Goal: Information Seeking & Learning: Learn about a topic

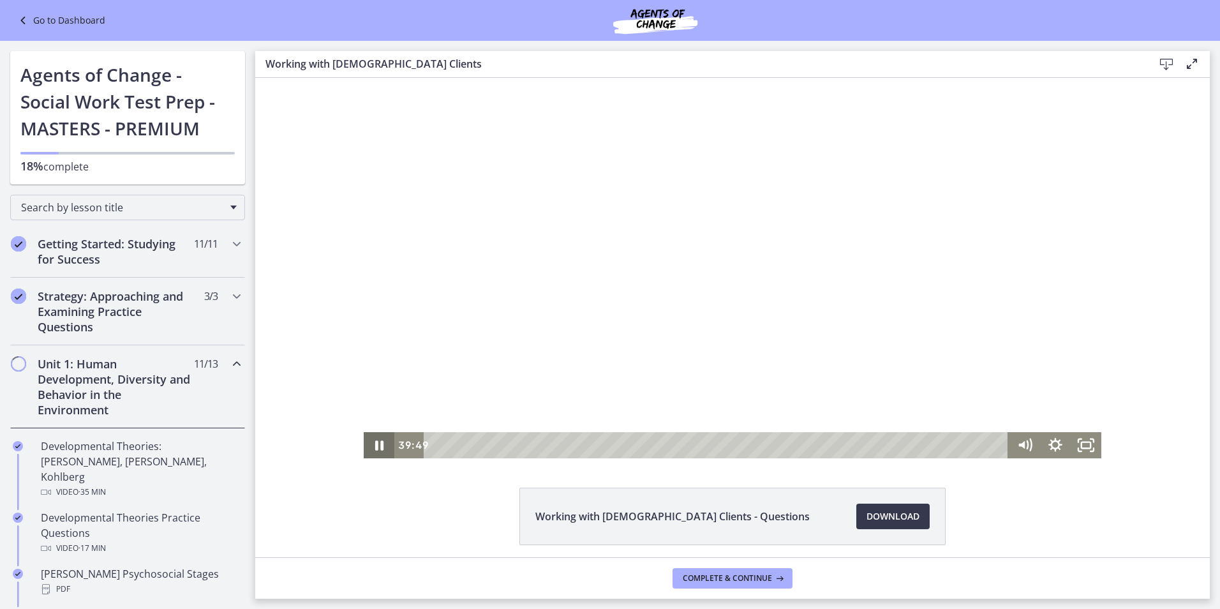
scroll to position [595, 0]
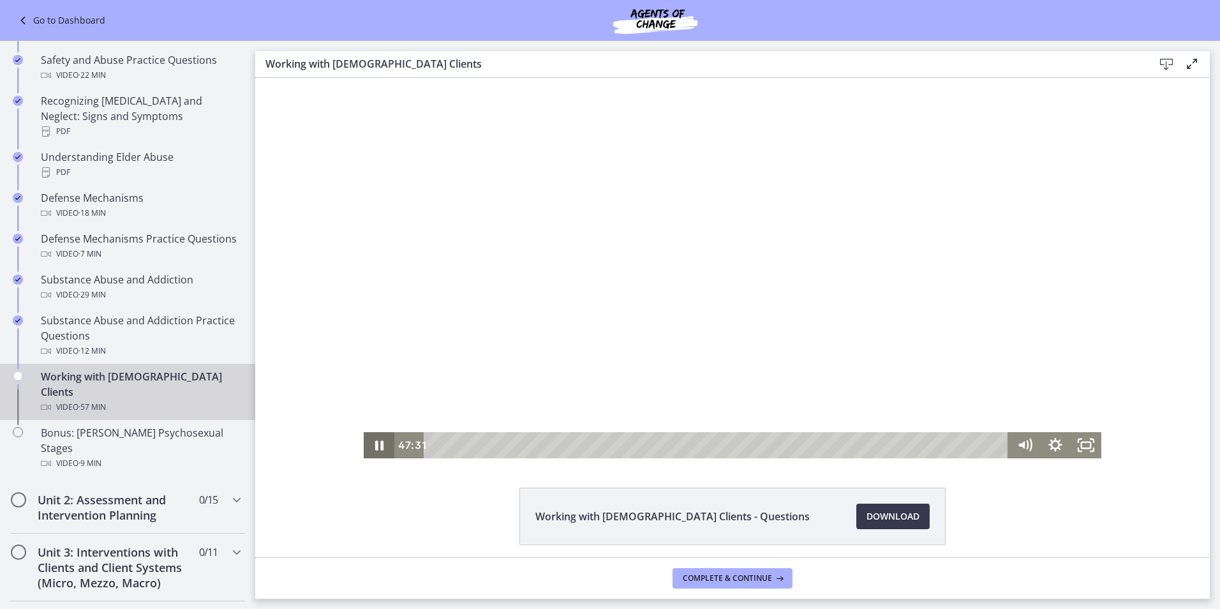
drag, startPoint x: 255, startPoint y: 78, endPoint x: 373, endPoint y: 447, distance: 387.9
click at [375, 447] on icon "Pause" at bounding box center [379, 445] width 8 height 10
click at [375, 451] on icon "Play Video" at bounding box center [380, 445] width 37 height 31
click at [375, 451] on icon "Pause" at bounding box center [379, 445] width 31 height 26
click at [375, 451] on icon "Play Video" at bounding box center [380, 445] width 31 height 26
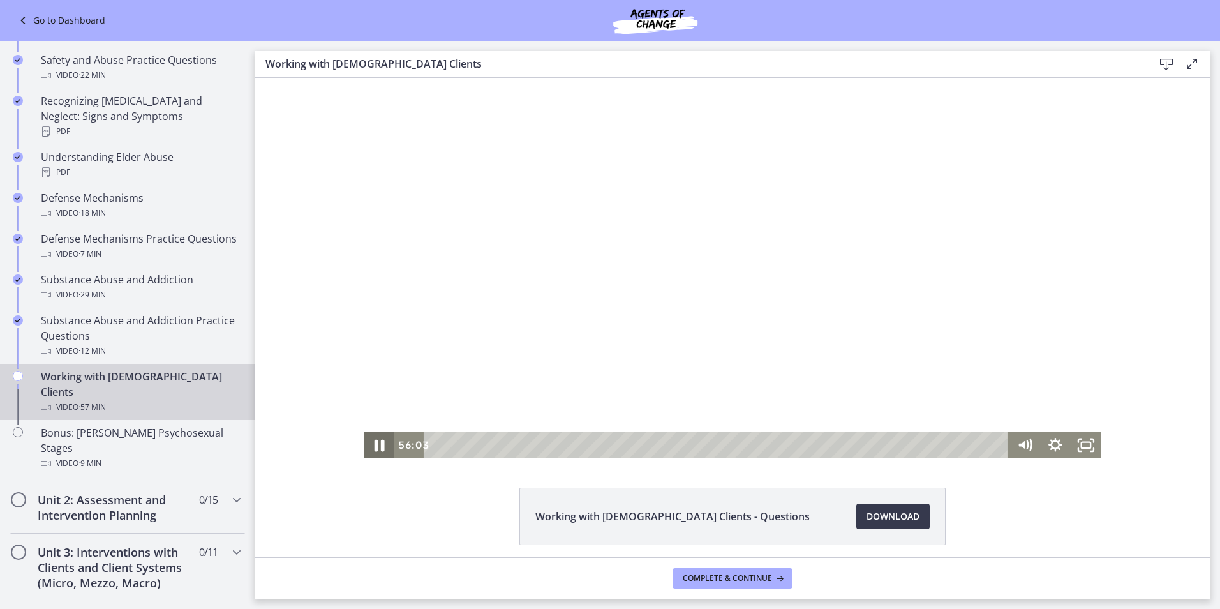
click at [377, 451] on icon "Pause" at bounding box center [379, 445] width 37 height 31
click at [377, 443] on icon "Play Video" at bounding box center [381, 445] width 8 height 11
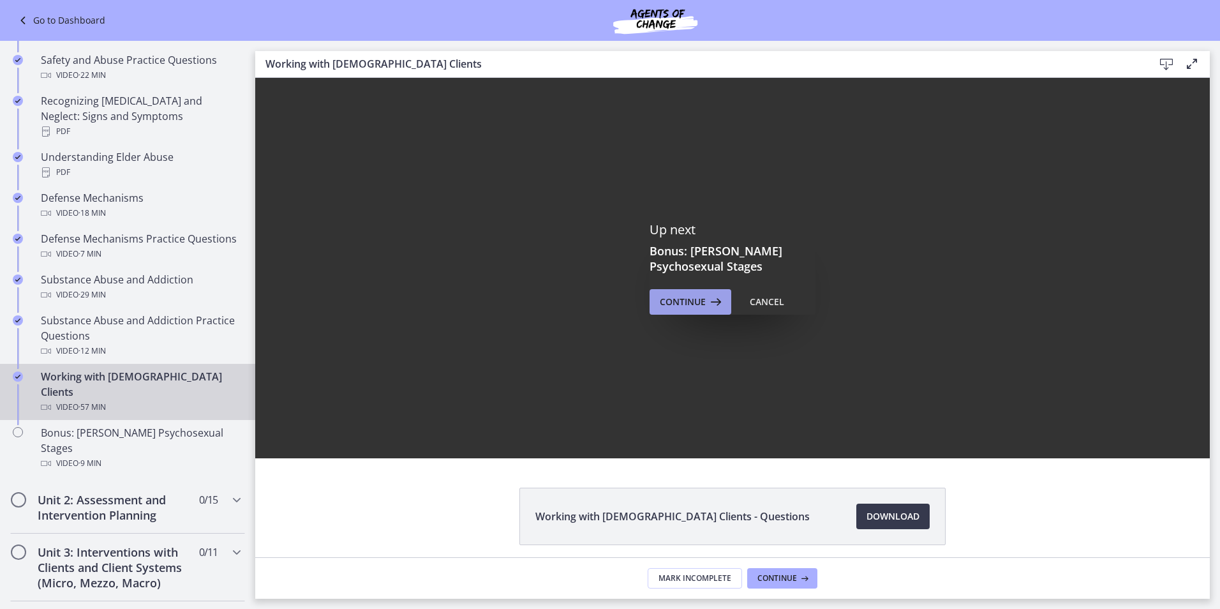
click at [676, 300] on span "Continue" at bounding box center [683, 301] width 46 height 15
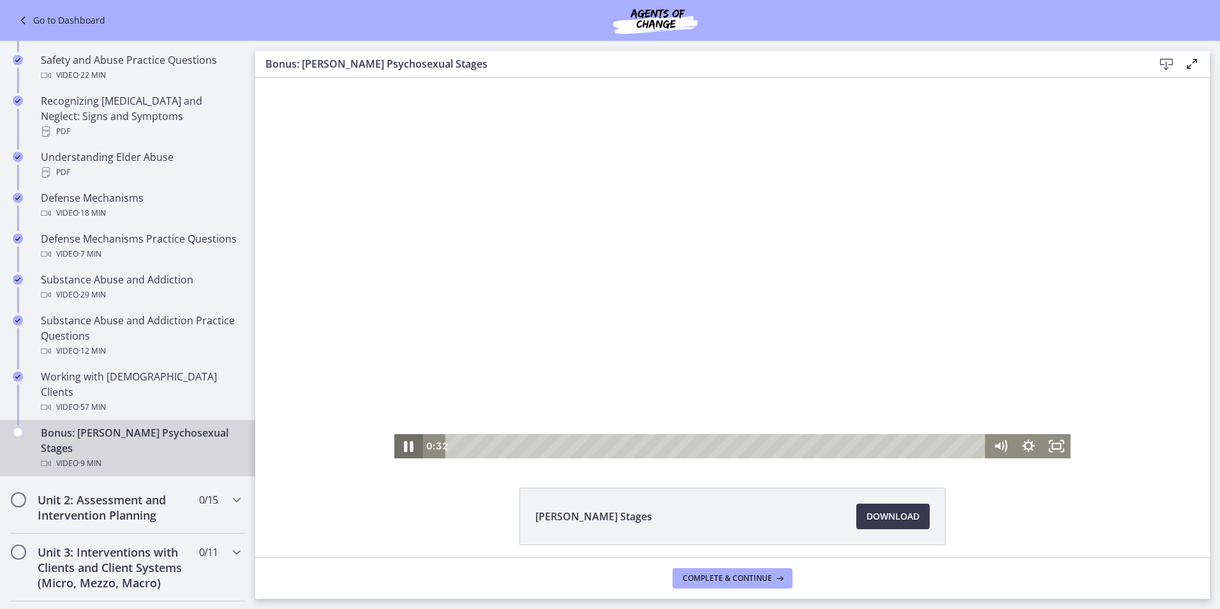
click at [412, 444] on icon "Pause" at bounding box center [409, 445] width 34 height 29
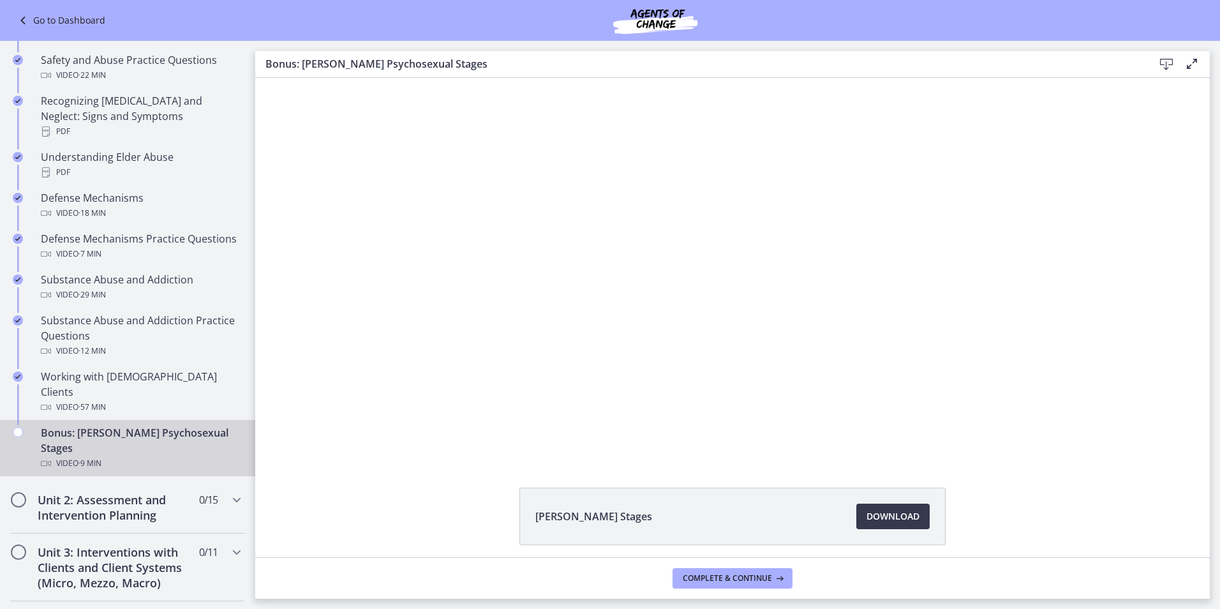
click at [347, 436] on div "Click for sound @keyframes VOLUME_SMALL_WAVE_FLASH { 0% { opacity: 0; } 33% { o…" at bounding box center [732, 268] width 955 height 380
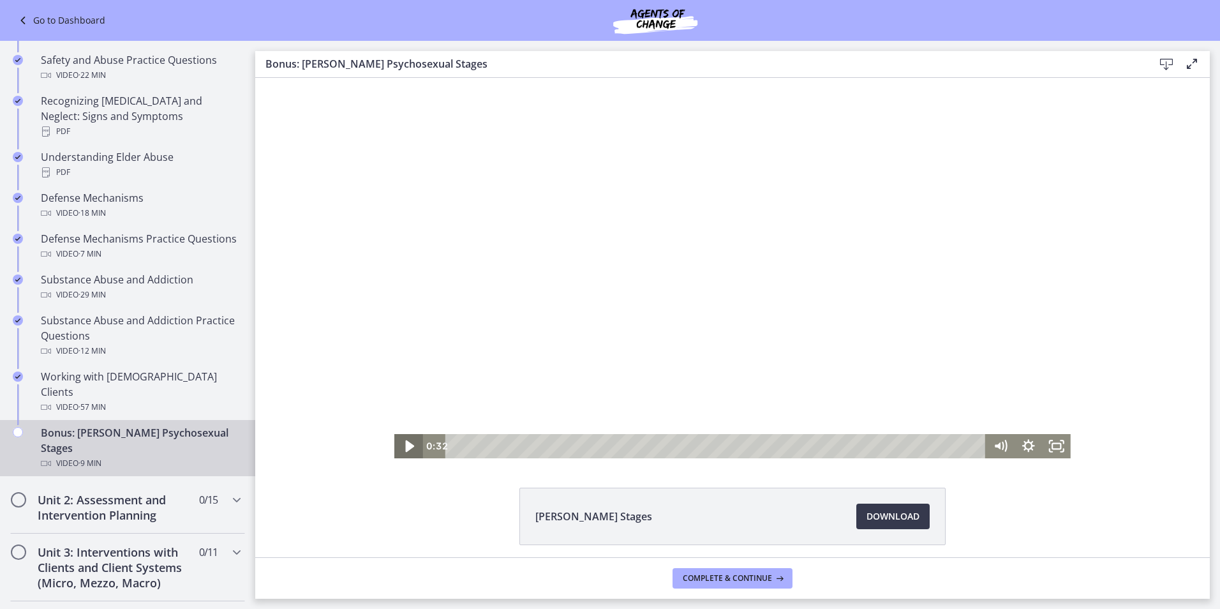
click at [406, 447] on icon "Play Video" at bounding box center [410, 446] width 9 height 12
click at [403, 447] on icon "Pause" at bounding box center [408, 446] width 28 height 24
click at [406, 447] on icon "Play Video" at bounding box center [410, 446] width 9 height 12
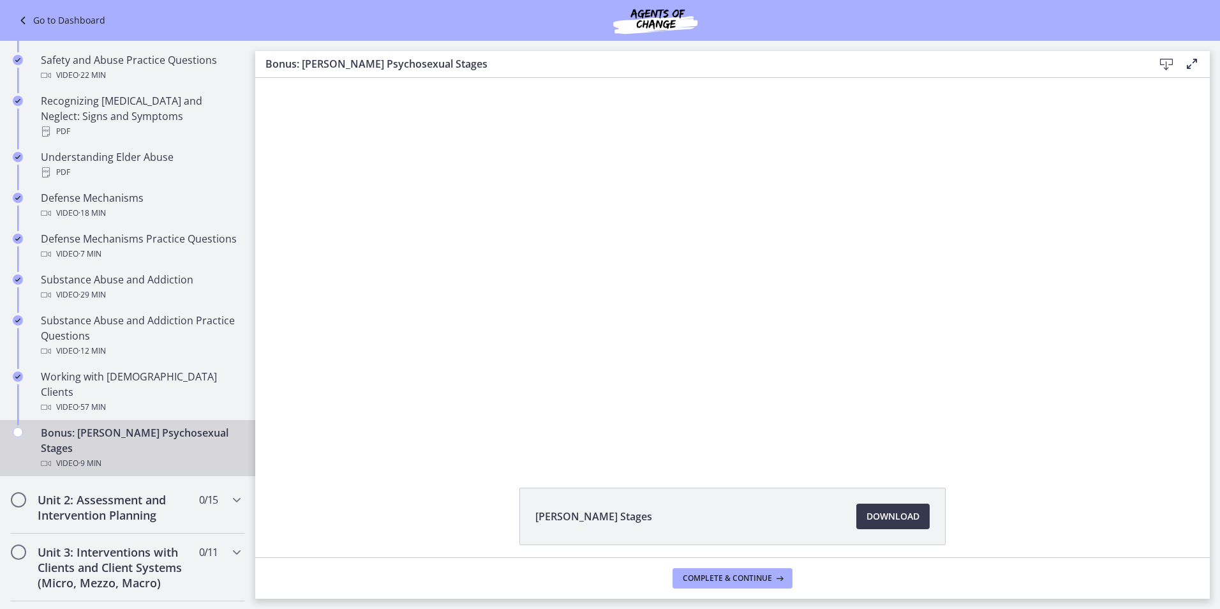
click at [434, 460] on div "[PERSON_NAME] Stages Download Opens in a new window" at bounding box center [732, 317] width 955 height 479
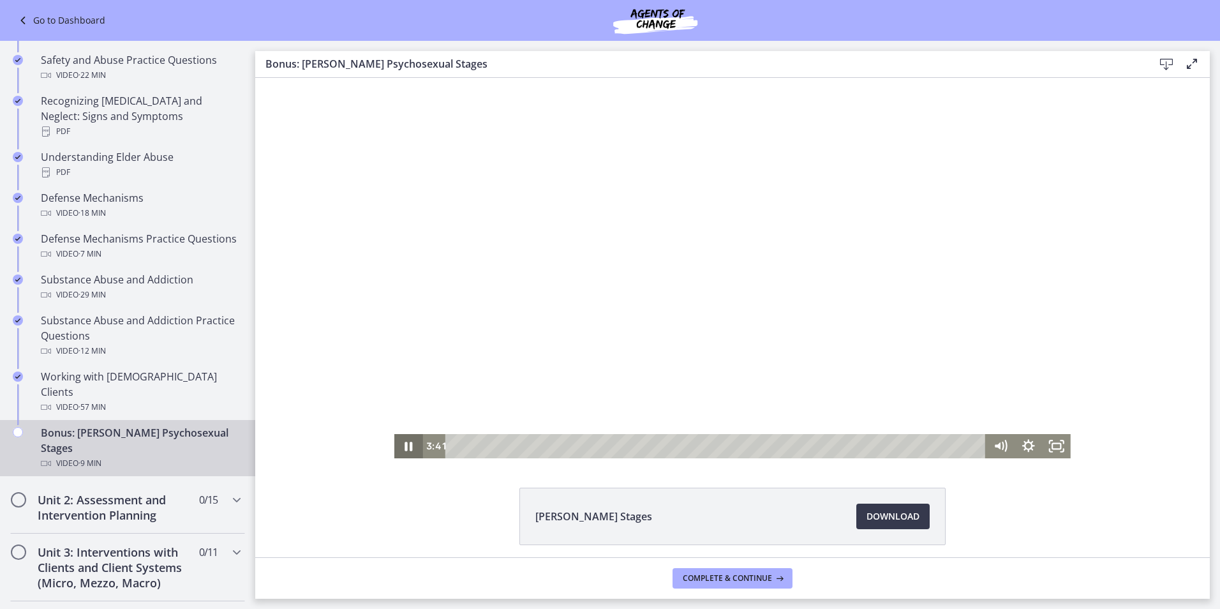
click at [406, 440] on icon "Pause" at bounding box center [408, 446] width 28 height 24
click at [406, 440] on icon "Play Video" at bounding box center [410, 446] width 28 height 24
click at [406, 440] on icon "Pause" at bounding box center [409, 445] width 34 height 29
click at [406, 440] on icon "Play Video" at bounding box center [410, 446] width 28 height 24
click at [406, 440] on icon "Pause" at bounding box center [408, 446] width 28 height 24
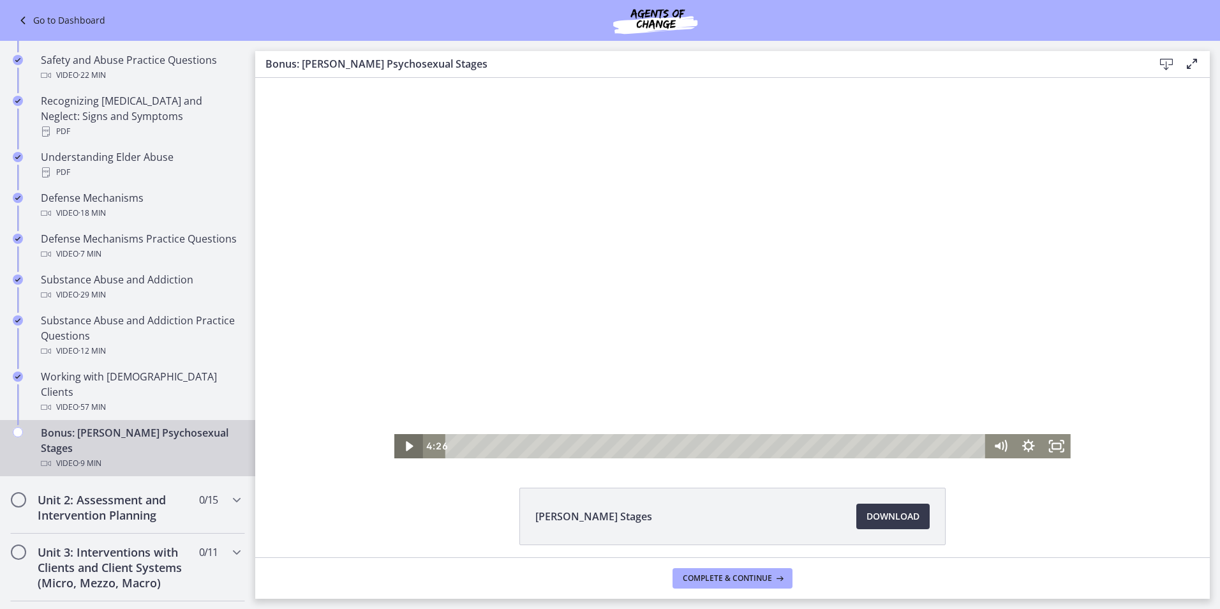
click at [406, 440] on icon "Play Video" at bounding box center [410, 446] width 28 height 24
click at [406, 440] on icon "Pause" at bounding box center [408, 446] width 28 height 24
click at [406, 440] on icon "Play Video" at bounding box center [410, 446] width 28 height 24
click at [406, 440] on icon "Pause" at bounding box center [409, 445] width 34 height 29
click at [406, 440] on icon "Play Video" at bounding box center [410, 445] width 34 height 29
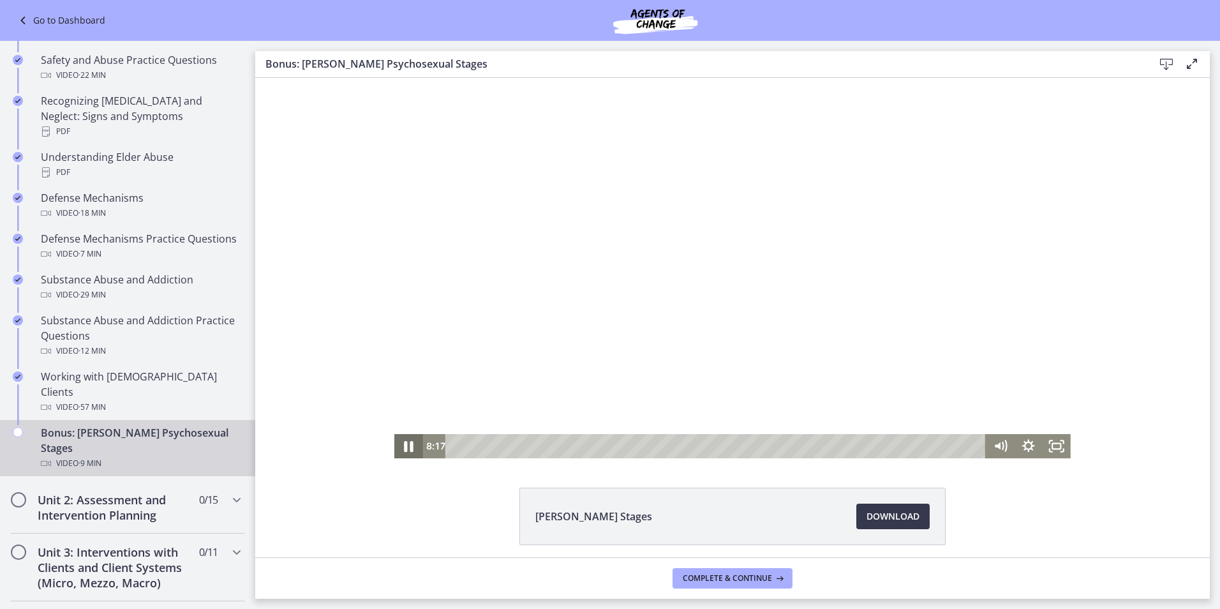
click at [406, 440] on icon "Pause" at bounding box center [409, 445] width 34 height 29
click at [406, 440] on icon "Play Video" at bounding box center [410, 445] width 34 height 29
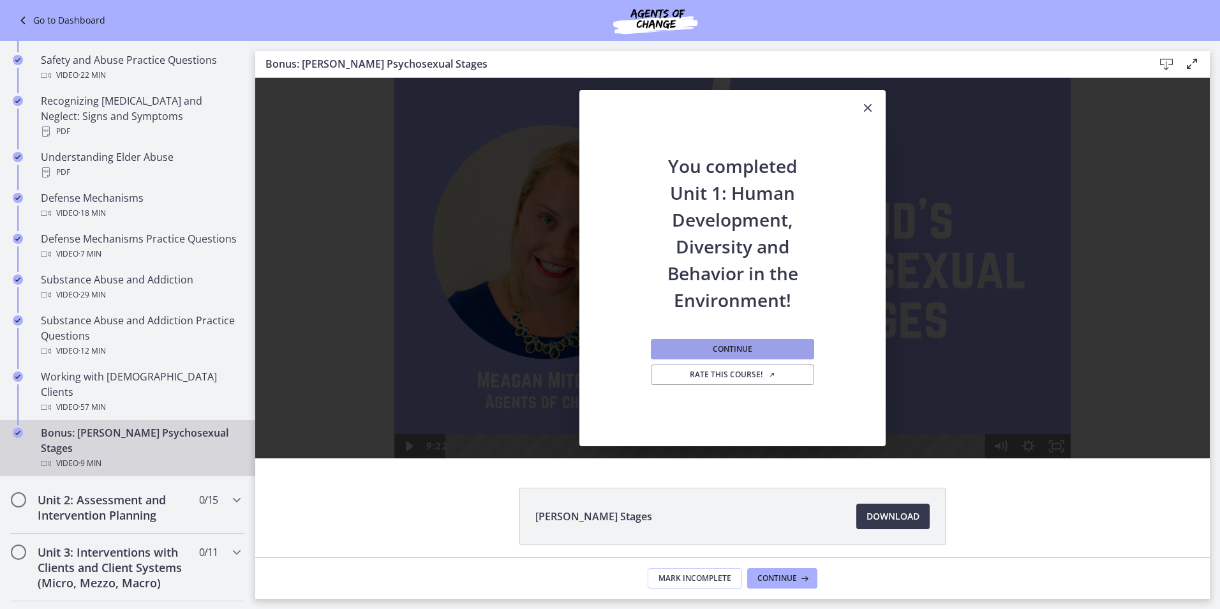
click at [717, 345] on span "Continue" at bounding box center [733, 349] width 40 height 10
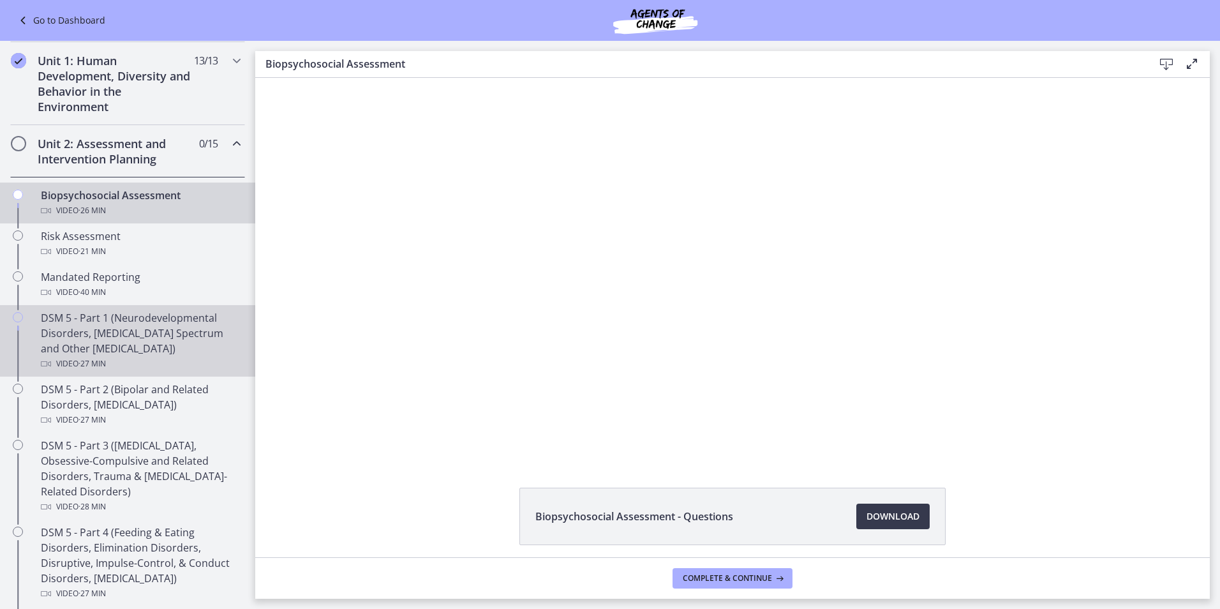
scroll to position [267, 0]
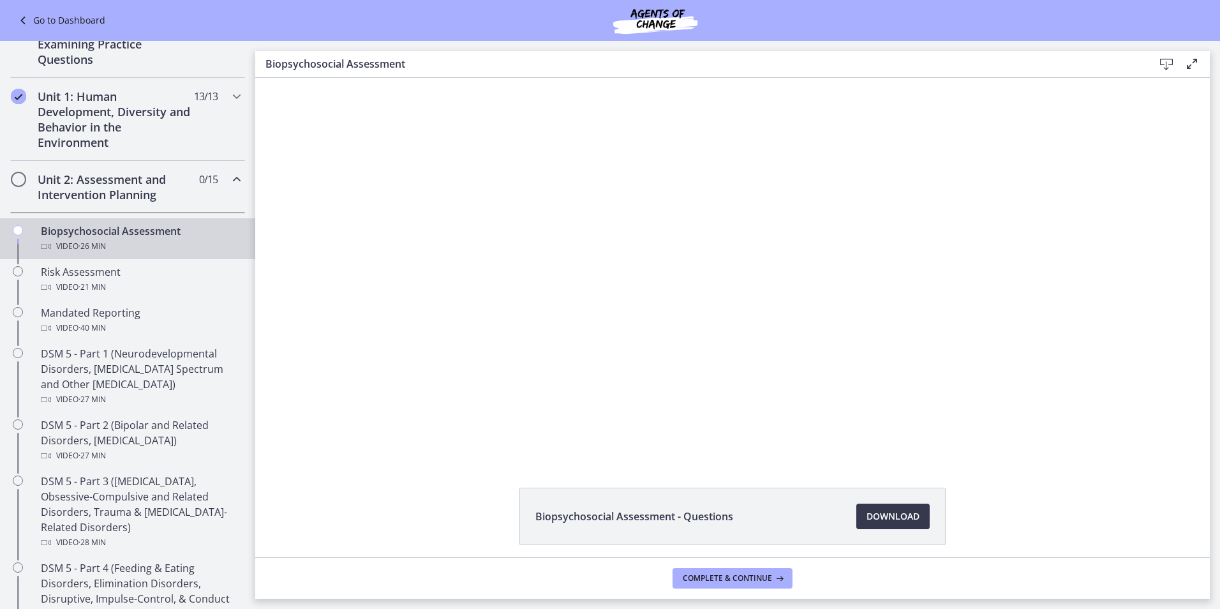
drag, startPoint x: 190, startPoint y: 263, endPoint x: 135, endPoint y: 190, distance: 91.3
click at [135, 190] on h2 "Unit 2: Assessment and Intervention Planning" at bounding box center [116, 187] width 156 height 31
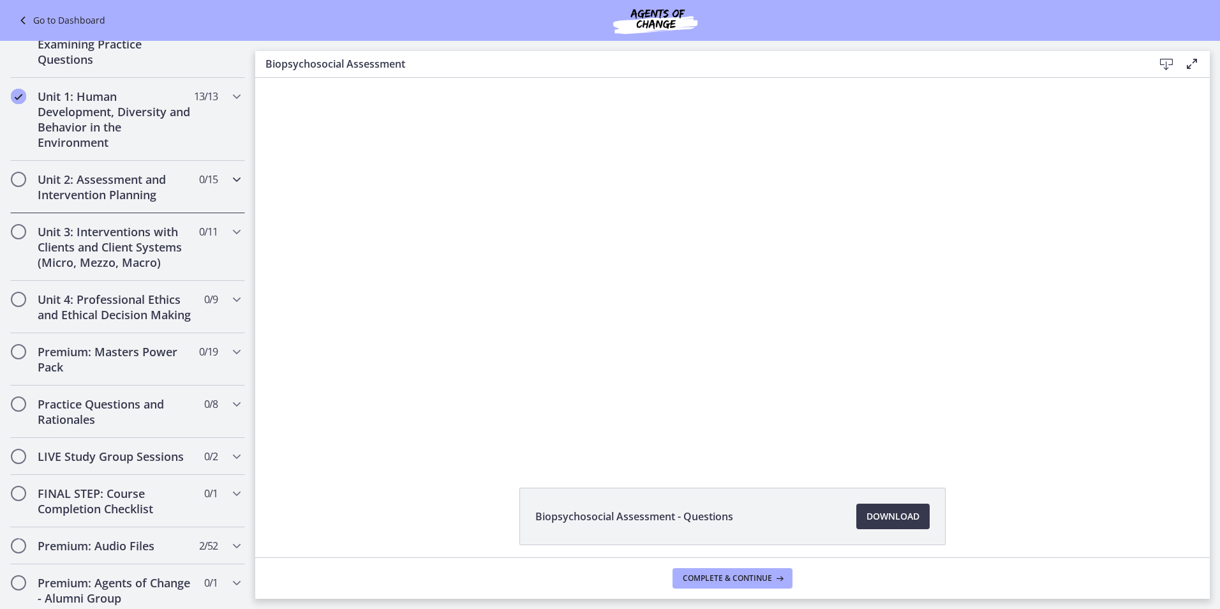
click at [229, 180] on icon "Chapters" at bounding box center [236, 179] width 15 height 15
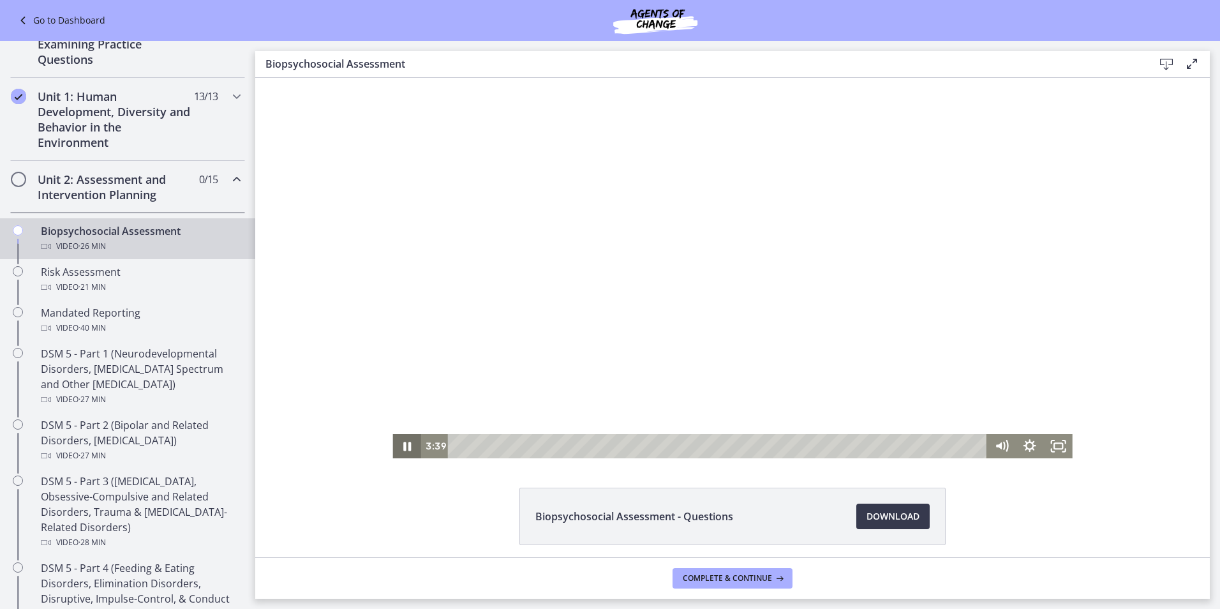
click at [407, 445] on icon "Pause" at bounding box center [407, 446] width 28 height 24
click at [407, 445] on icon "Play Video" at bounding box center [408, 445] width 34 height 29
click at [905, 447] on div "22:34" at bounding box center [720, 446] width 522 height 24
click at [816, 448] on div "18:06" at bounding box center [720, 446] width 522 height 24
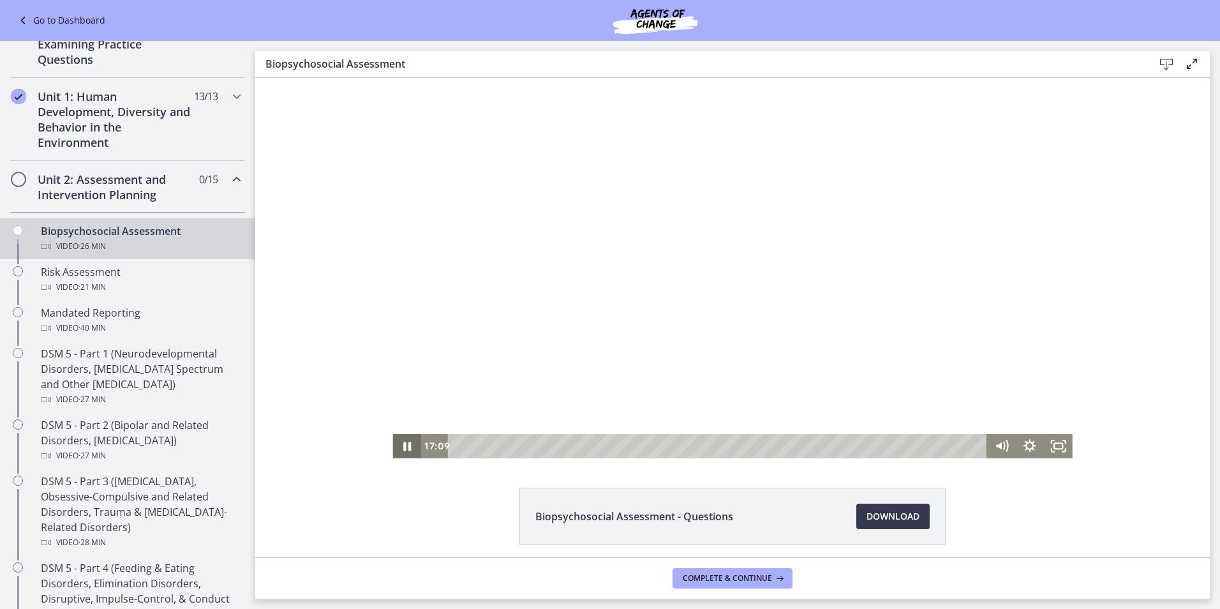
click at [396, 451] on icon "Pause" at bounding box center [407, 446] width 28 height 24
click at [405, 451] on icon "Play Video" at bounding box center [408, 446] width 7 height 10
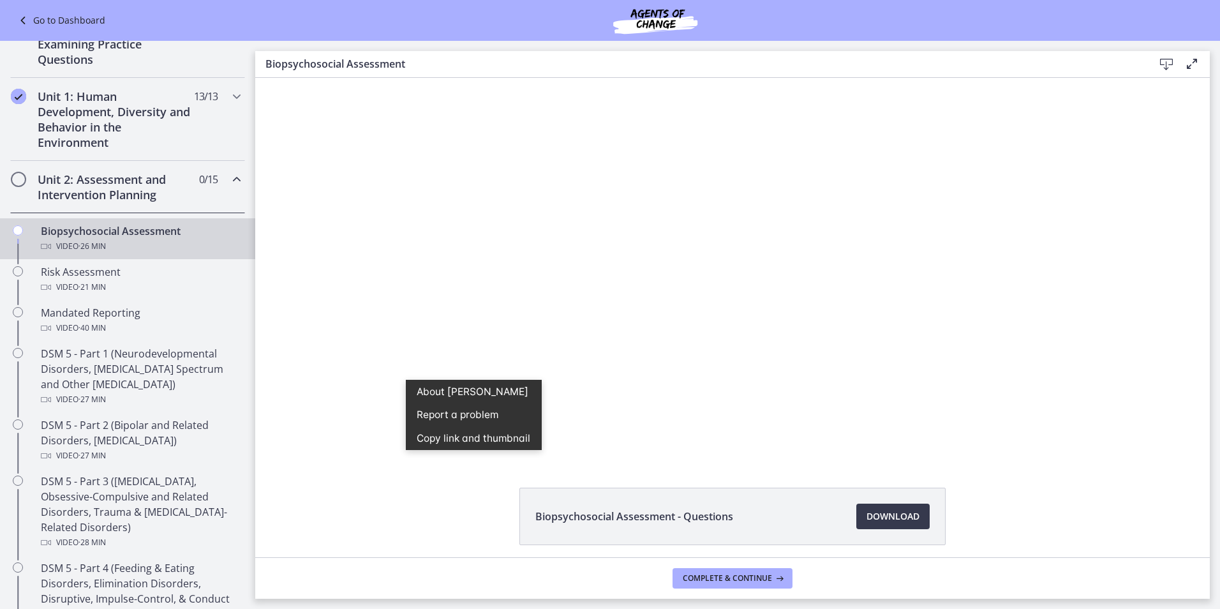
click at [371, 417] on div "Click for sound @keyframes VOLUME_SMALL_WAVE_FLASH { 0% { opacity: 0; } 33% { o…" at bounding box center [732, 268] width 955 height 380
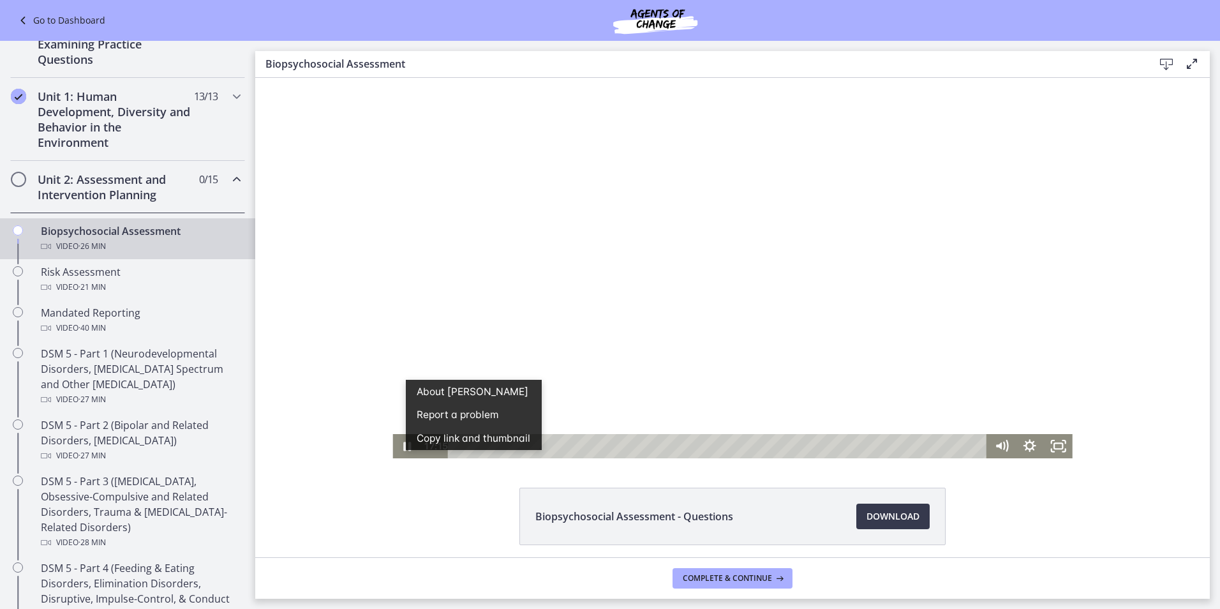
click at [435, 360] on div at bounding box center [733, 268] width 680 height 380
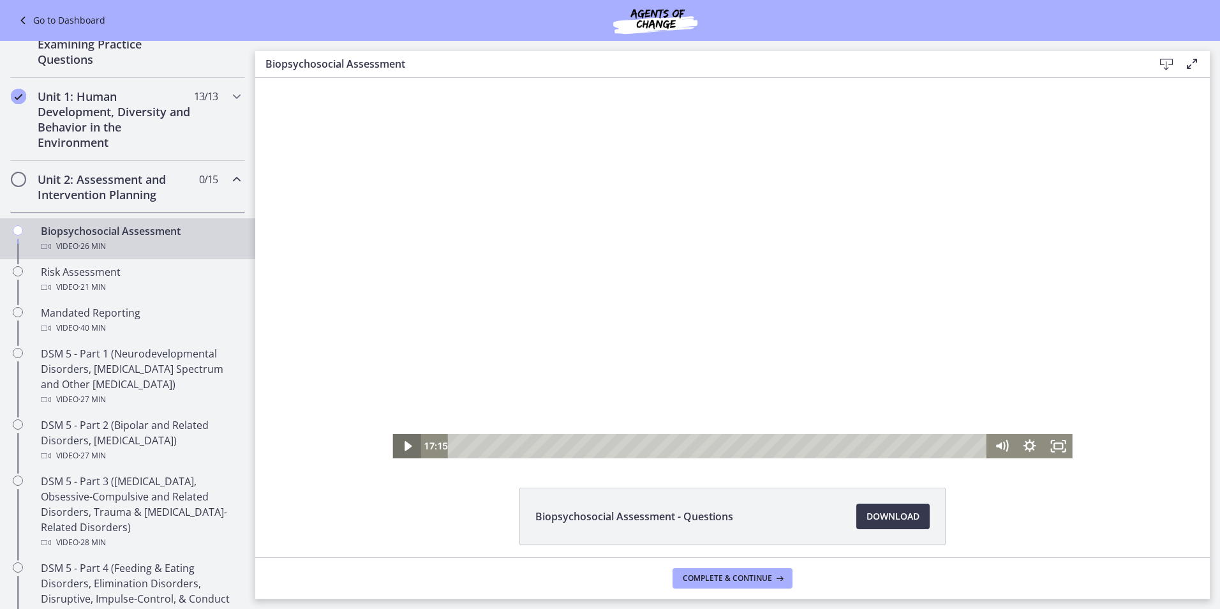
click at [396, 445] on icon "Play Video" at bounding box center [408, 446] width 28 height 24
click at [399, 442] on icon "Pause" at bounding box center [407, 446] width 28 height 24
click at [399, 444] on icon "Play Video" at bounding box center [408, 446] width 28 height 24
click at [403, 444] on icon "Pause" at bounding box center [408, 446] width 10 height 11
click at [399, 444] on icon "Play Video" at bounding box center [408, 446] width 28 height 24
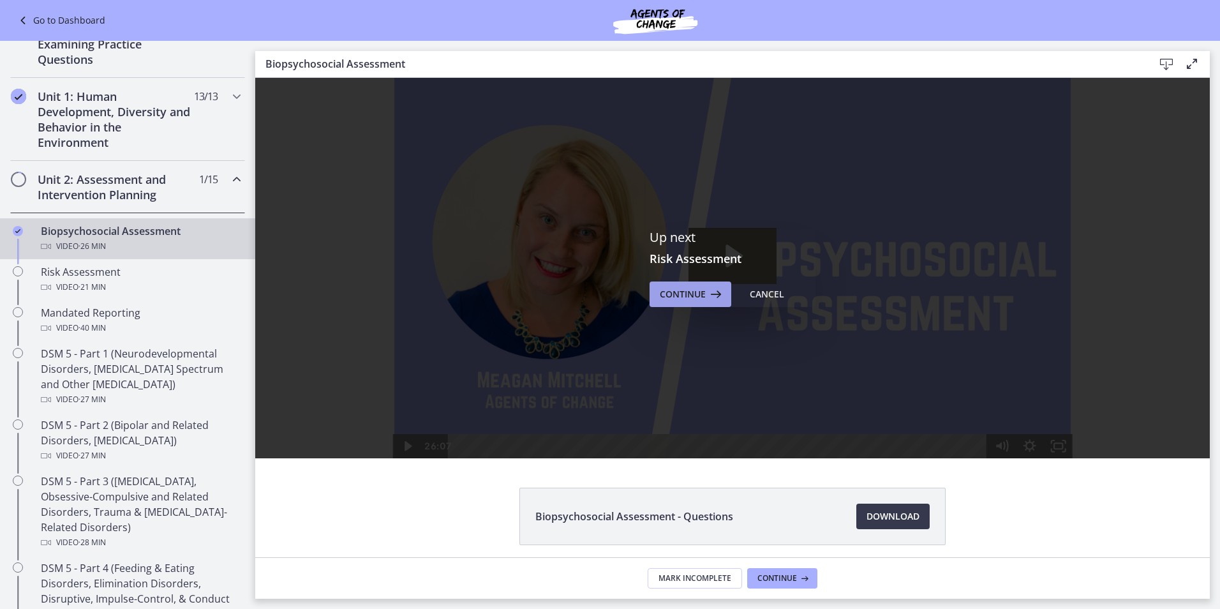
click at [677, 290] on span "Continue" at bounding box center [683, 294] width 46 height 15
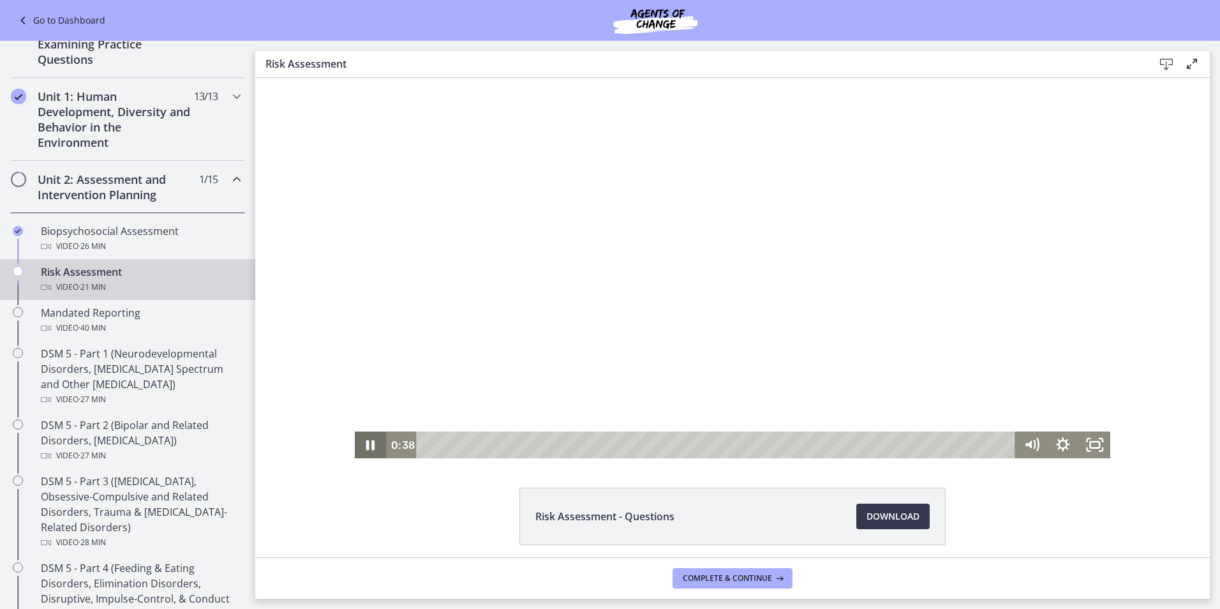
drag, startPoint x: 367, startPoint y: 442, endPoint x: 335, endPoint y: 443, distance: 31.9
click at [367, 442] on icon "Pause" at bounding box center [370, 444] width 31 height 27
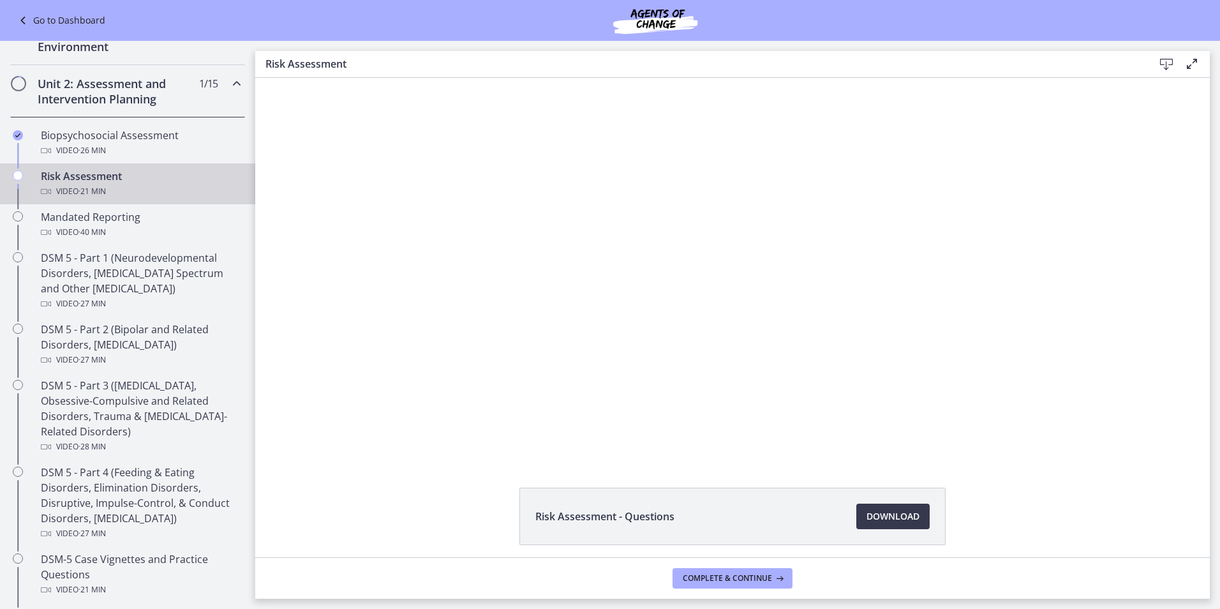
scroll to position [363, 0]
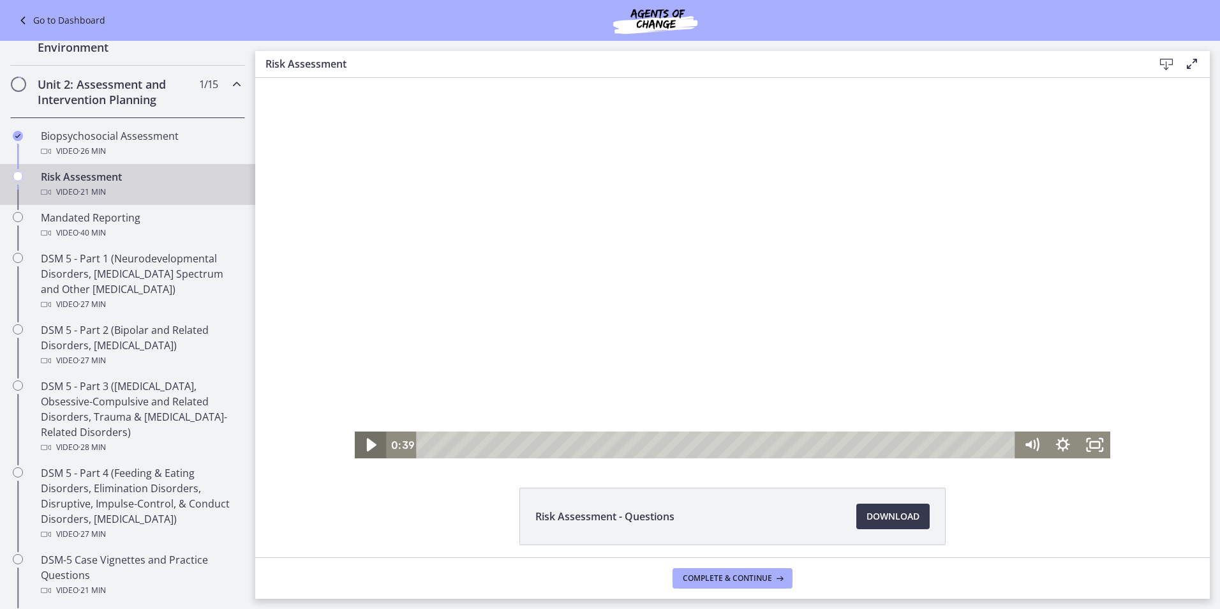
click at [360, 447] on icon "Play Video" at bounding box center [372, 445] width 38 height 32
click at [445, 444] on div "0:46" at bounding box center [718, 444] width 580 height 27
click at [366, 445] on icon "Pause" at bounding box center [370, 445] width 9 height 10
click at [367, 445] on icon "Play Video" at bounding box center [372, 444] width 10 height 13
drag, startPoint x: 255, startPoint y: 78, endPoint x: 364, endPoint y: 445, distance: 383.5
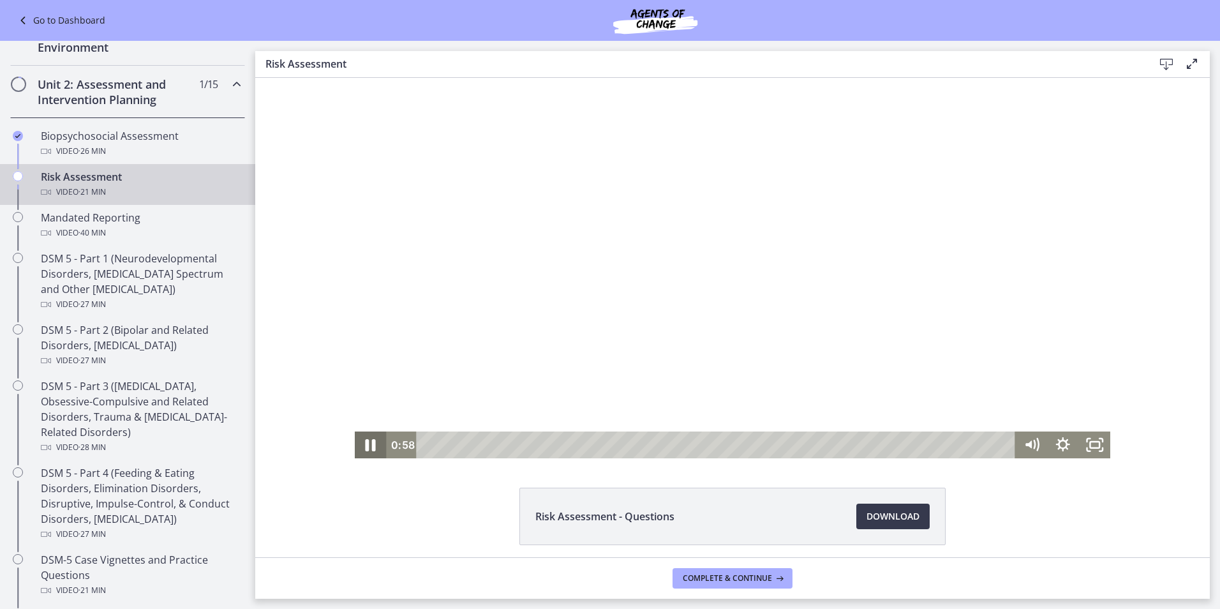
click at [366, 445] on icon "Pause" at bounding box center [371, 445] width 10 height 12
click at [368, 445] on icon "Play Video" at bounding box center [372, 444] width 8 height 11
click at [534, 447] on div "3:56" at bounding box center [718, 444] width 580 height 27
click at [528, 447] on div "3:44" at bounding box center [718, 444] width 580 height 27
click at [365, 440] on icon "Pause" at bounding box center [370, 444] width 31 height 27
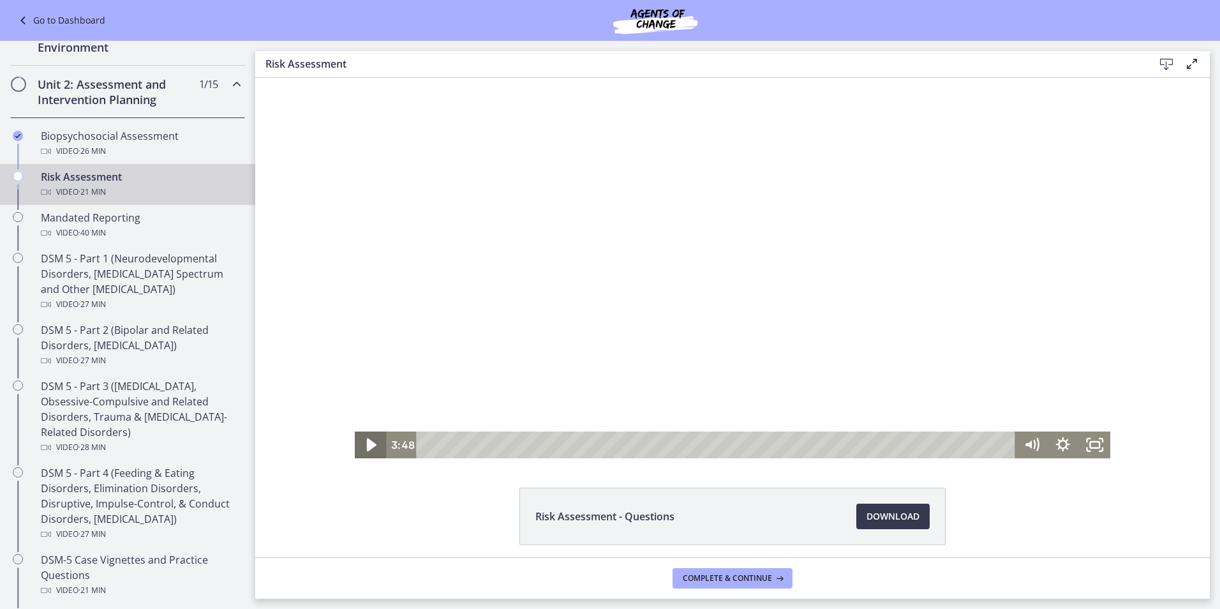
click at [371, 449] on icon "Play Video" at bounding box center [372, 445] width 38 height 32
click at [371, 449] on icon "Pause" at bounding box center [370, 444] width 31 height 27
click at [368, 447] on icon "Play Video" at bounding box center [372, 444] width 10 height 13
click at [368, 447] on icon "Pause" at bounding box center [370, 445] width 9 height 10
click at [367, 444] on icon "Play Video" at bounding box center [372, 444] width 10 height 13
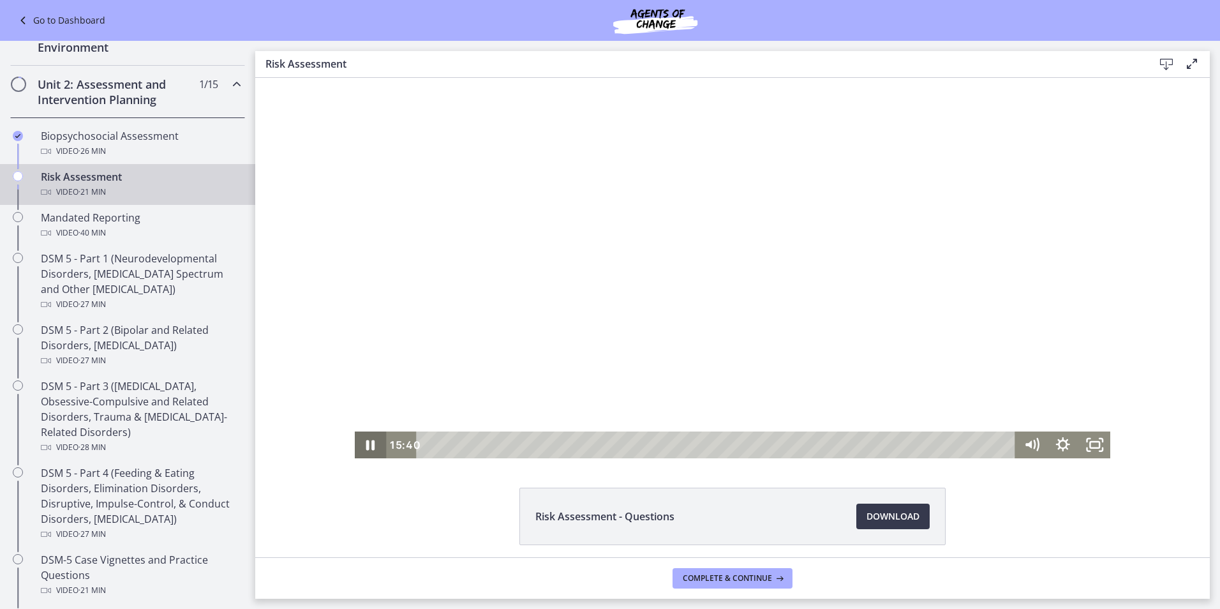
click at [361, 447] on icon "Pause" at bounding box center [370, 444] width 31 height 27
click at [367, 441] on icon "Play Video" at bounding box center [371, 444] width 31 height 27
click at [367, 441] on icon "Pause" at bounding box center [370, 444] width 31 height 27
click at [367, 441] on icon "Play Video" at bounding box center [372, 445] width 38 height 32
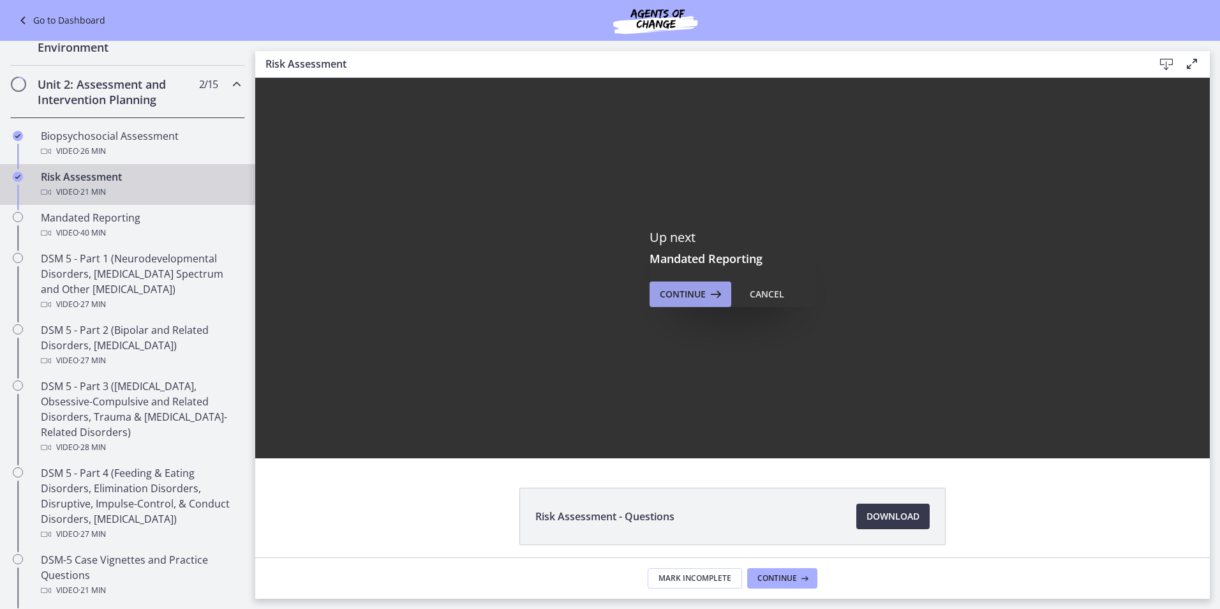
click at [662, 291] on span "Continue" at bounding box center [683, 294] width 46 height 15
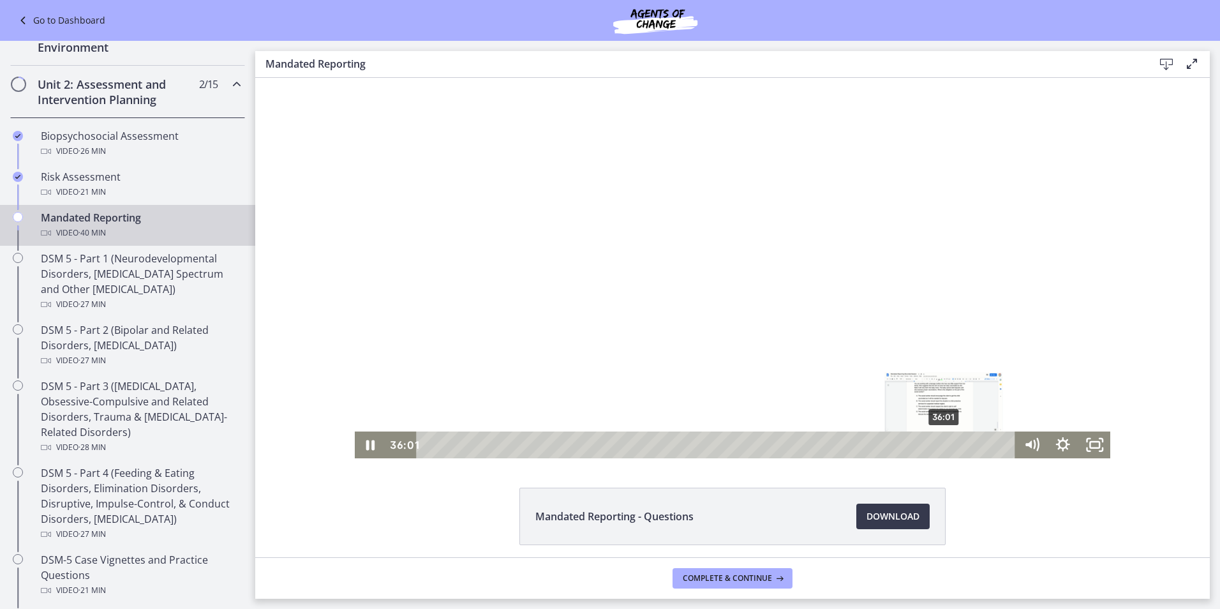
click at [940, 446] on div "36:01" at bounding box center [718, 444] width 580 height 27
click at [915, 448] on div "34:14" at bounding box center [718, 444] width 580 height 27
click at [890, 447] on div "32:32" at bounding box center [718, 444] width 580 height 27
click at [865, 448] on div "30:46" at bounding box center [718, 444] width 580 height 27
click at [839, 448] on div "28:59" at bounding box center [718, 444] width 580 height 27
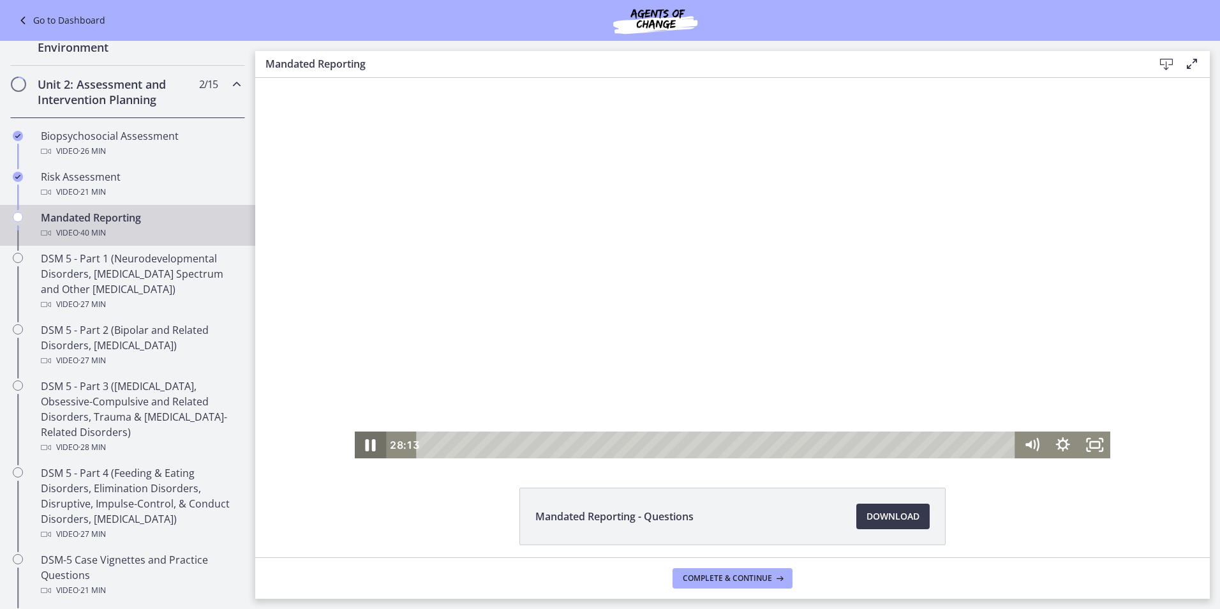
click at [371, 446] on icon "Pause" at bounding box center [371, 445] width 38 height 32
click at [367, 442] on icon "Play Video" at bounding box center [372, 444] width 10 height 13
click at [367, 445] on icon "Pause" at bounding box center [371, 445] width 38 height 32
click at [367, 444] on icon "Play Video" at bounding box center [372, 444] width 10 height 13
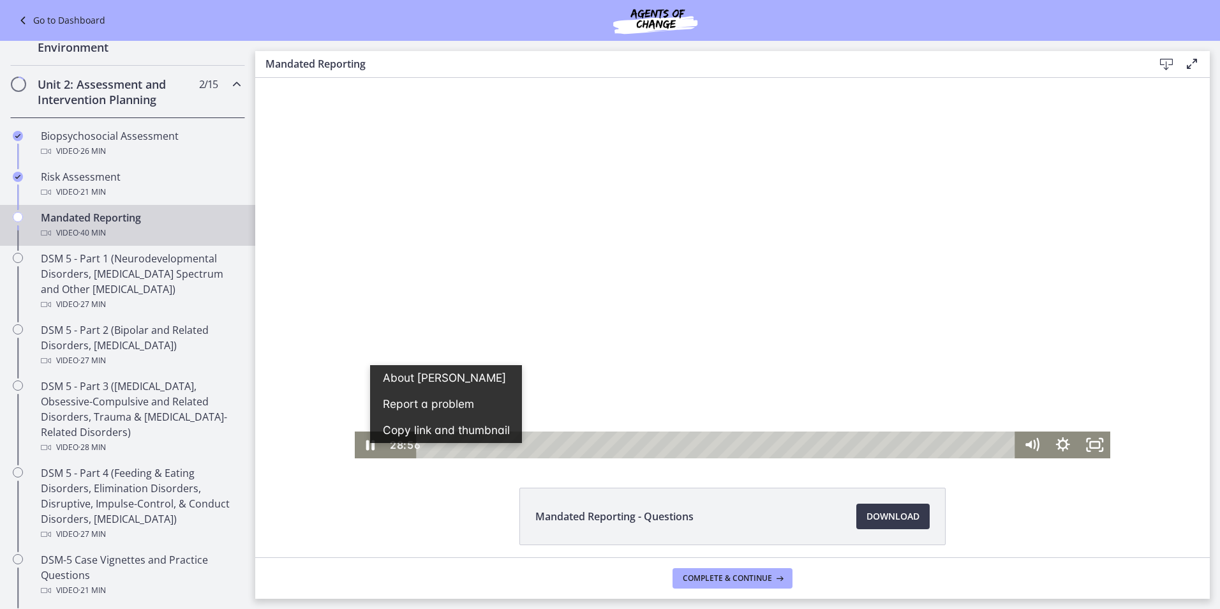
click at [366, 347] on div at bounding box center [733, 268] width 756 height 380
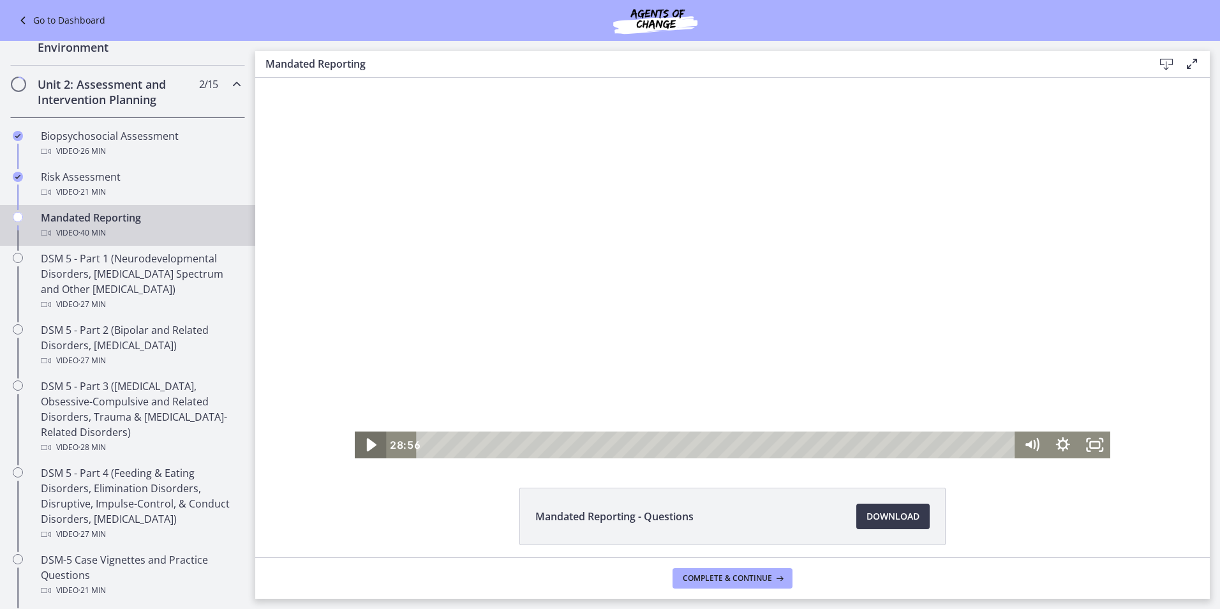
click at [369, 447] on icon "Play Video" at bounding box center [372, 444] width 10 height 13
click at [367, 442] on icon "Pause" at bounding box center [370, 444] width 31 height 27
click at [368, 442] on icon "Play Video" at bounding box center [372, 444] width 8 height 11
click at [367, 442] on icon "Pause" at bounding box center [370, 444] width 31 height 27
click at [367, 442] on icon "Play Video" at bounding box center [372, 444] width 10 height 13
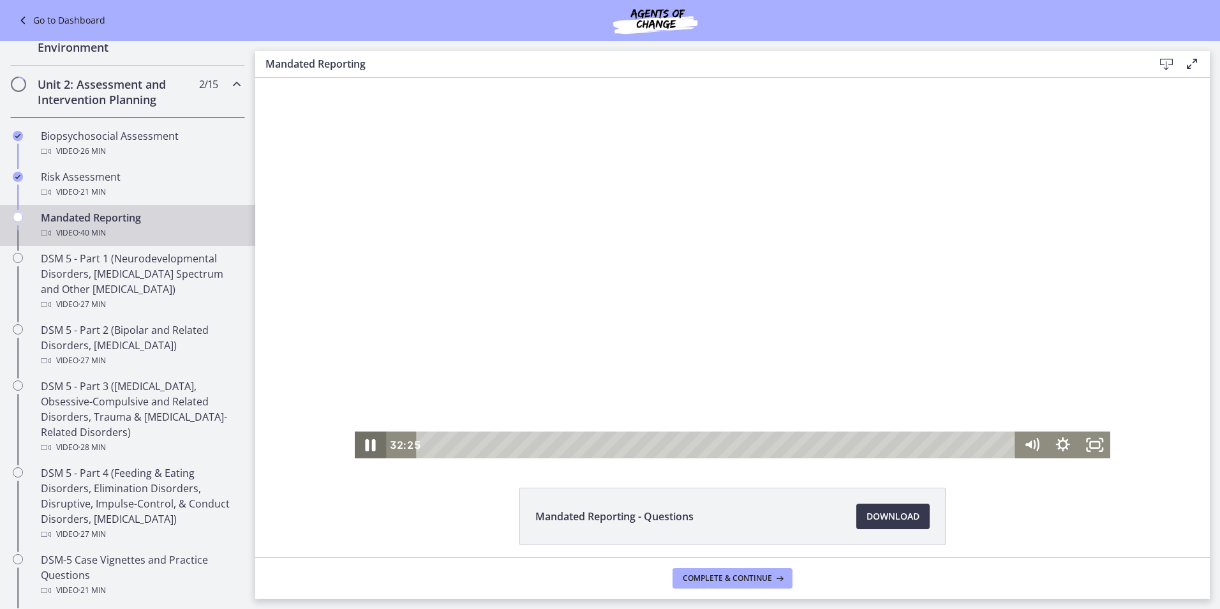
click at [363, 435] on icon "Pause" at bounding box center [371, 445] width 38 height 32
click at [363, 435] on icon "Play Video" at bounding box center [372, 445] width 38 height 32
click at [363, 435] on icon "Pause" at bounding box center [371, 445] width 38 height 32
click at [400, 403] on div at bounding box center [733, 268] width 756 height 380
click at [366, 442] on icon "Pause" at bounding box center [370, 445] width 9 height 10
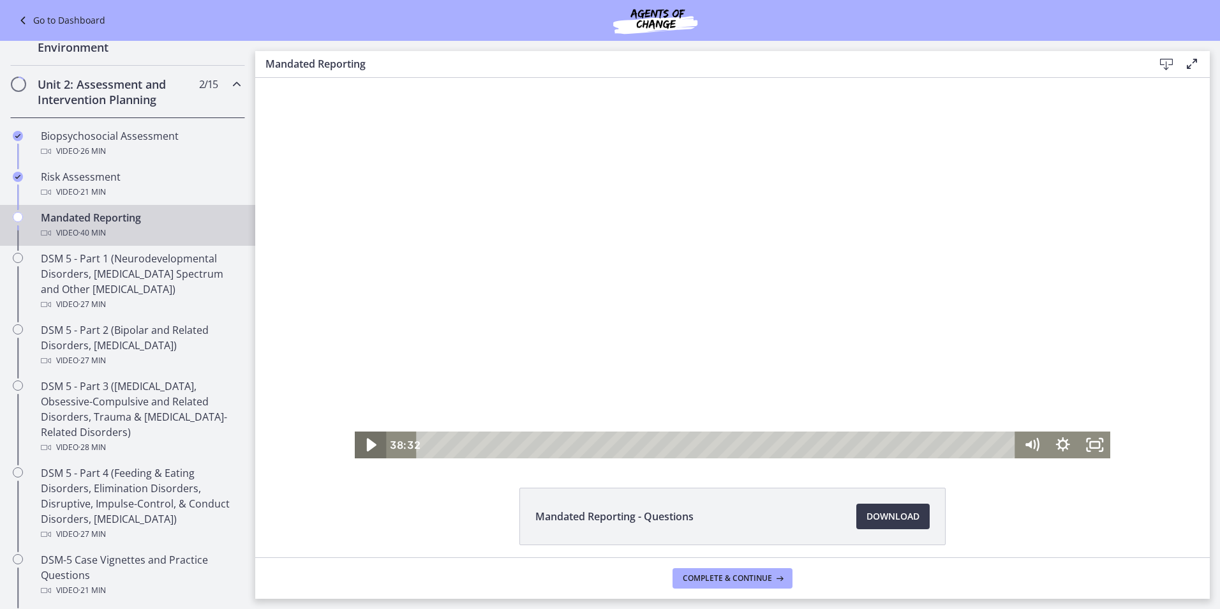
click at [367, 442] on icon "Play Video" at bounding box center [372, 444] width 10 height 13
click at [366, 442] on icon "Pause" at bounding box center [371, 445] width 10 height 12
click at [368, 442] on icon "Play Video" at bounding box center [372, 444] width 8 height 11
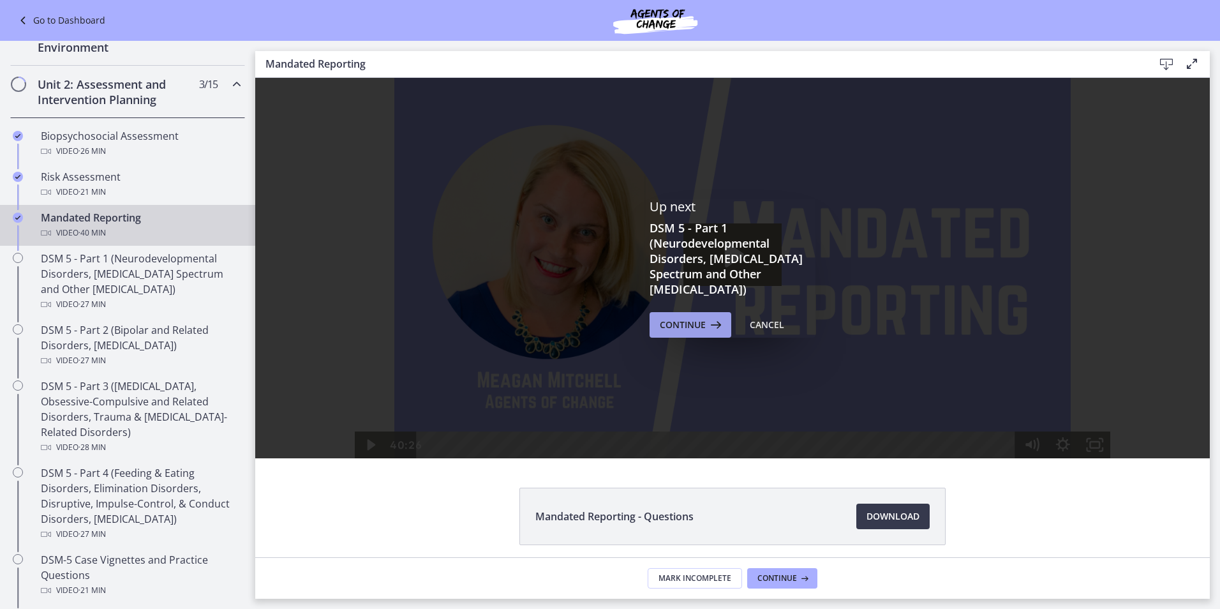
click at [689, 321] on span "Continue" at bounding box center [683, 324] width 46 height 15
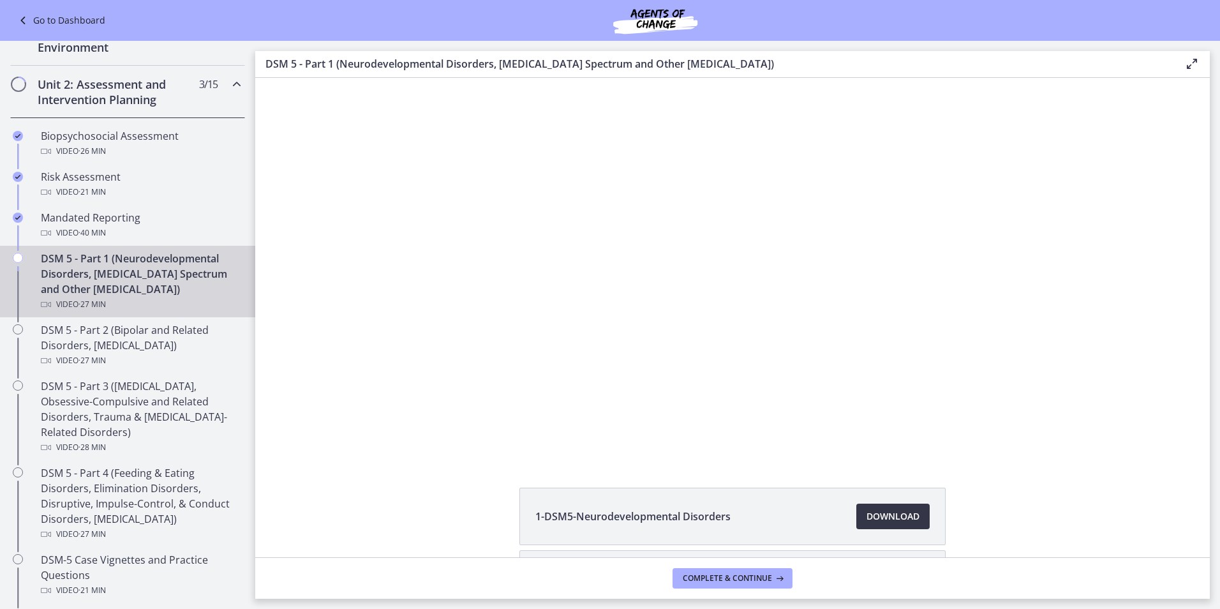
click at [896, 513] on span "Download Opens in a new window" at bounding box center [893, 516] width 53 height 15
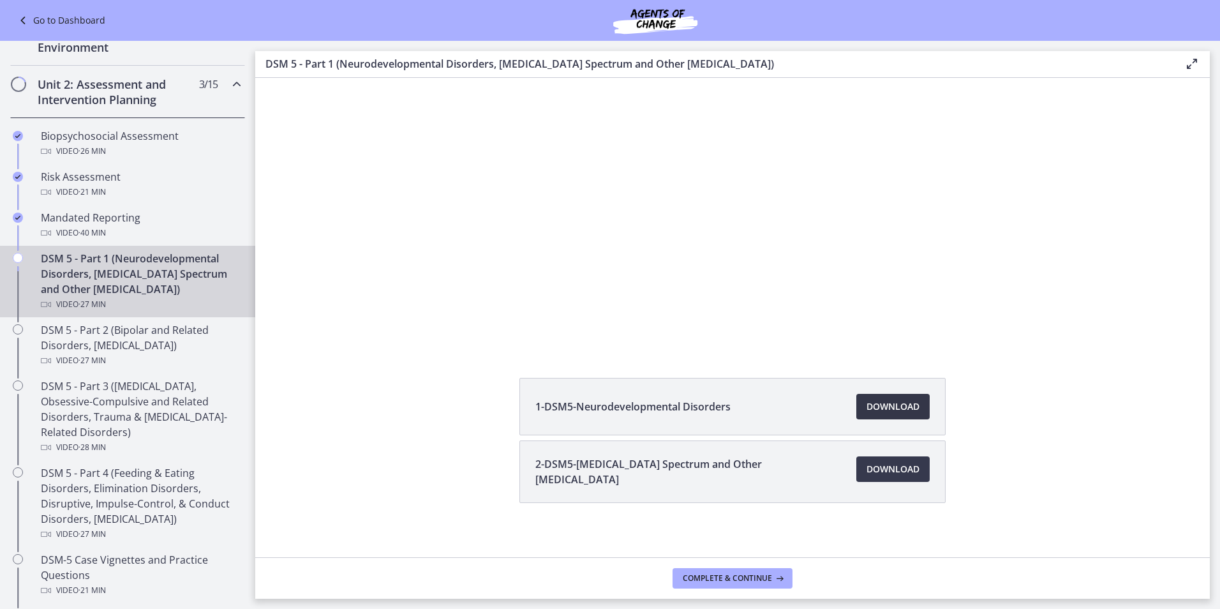
scroll to position [110, 0]
click at [867, 468] on span "Download Opens in a new window" at bounding box center [893, 468] width 53 height 15
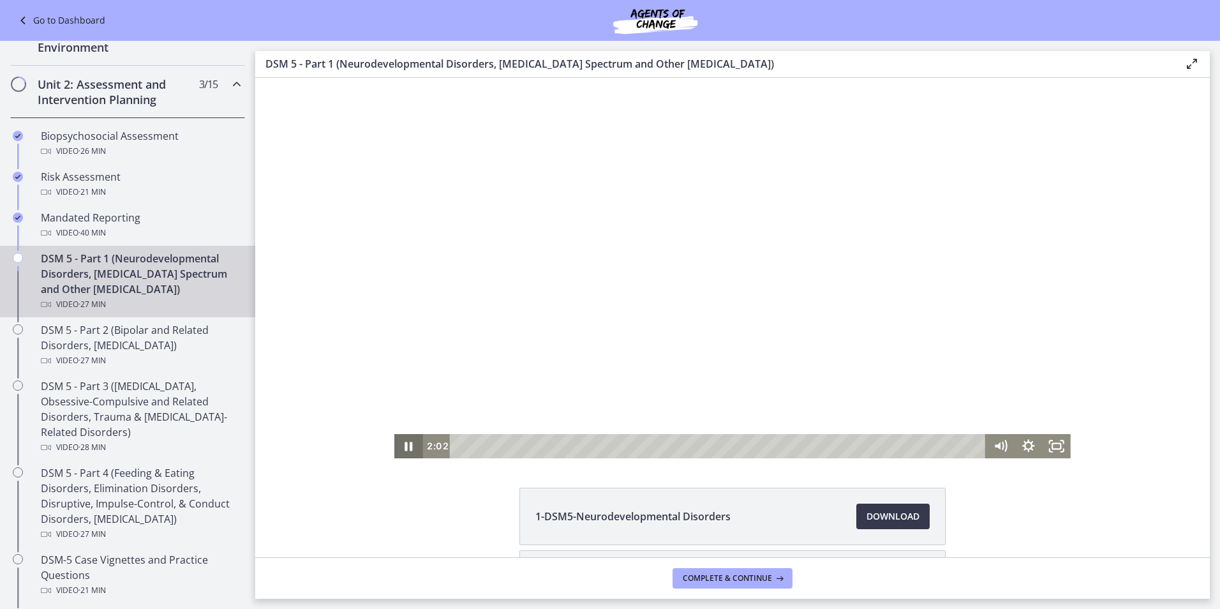
click at [405, 448] on icon "Pause" at bounding box center [408, 446] width 28 height 24
click at [406, 447] on icon "Play Video" at bounding box center [410, 446] width 9 height 12
click at [405, 447] on icon "Pause" at bounding box center [408, 446] width 28 height 24
click at [406, 447] on icon "Play Video" at bounding box center [410, 446] width 9 height 12
click at [405, 447] on icon "Pause" at bounding box center [409, 445] width 34 height 29
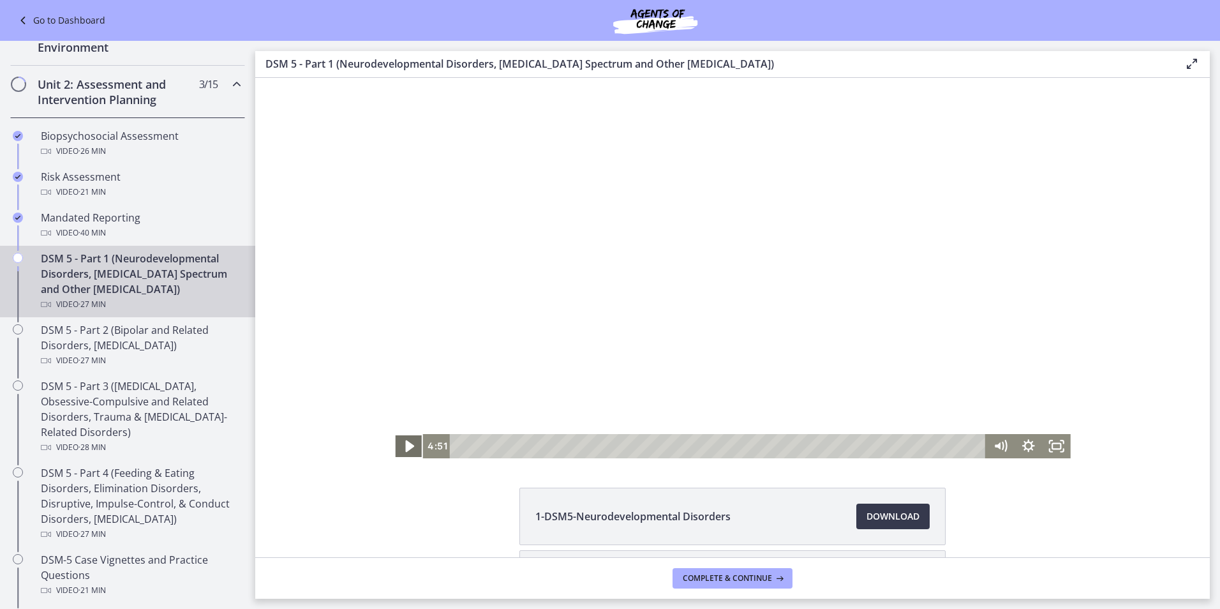
click at [406, 447] on icon "Play Video" at bounding box center [410, 446] width 9 height 12
click at [405, 447] on icon "Pause" at bounding box center [408, 446] width 28 height 24
click at [406, 447] on icon "Play Video" at bounding box center [410, 446] width 9 height 12
click at [404, 449] on icon "Pause" at bounding box center [409, 445] width 34 height 29
click at [406, 445] on icon "Play Video" at bounding box center [410, 446] width 9 height 12
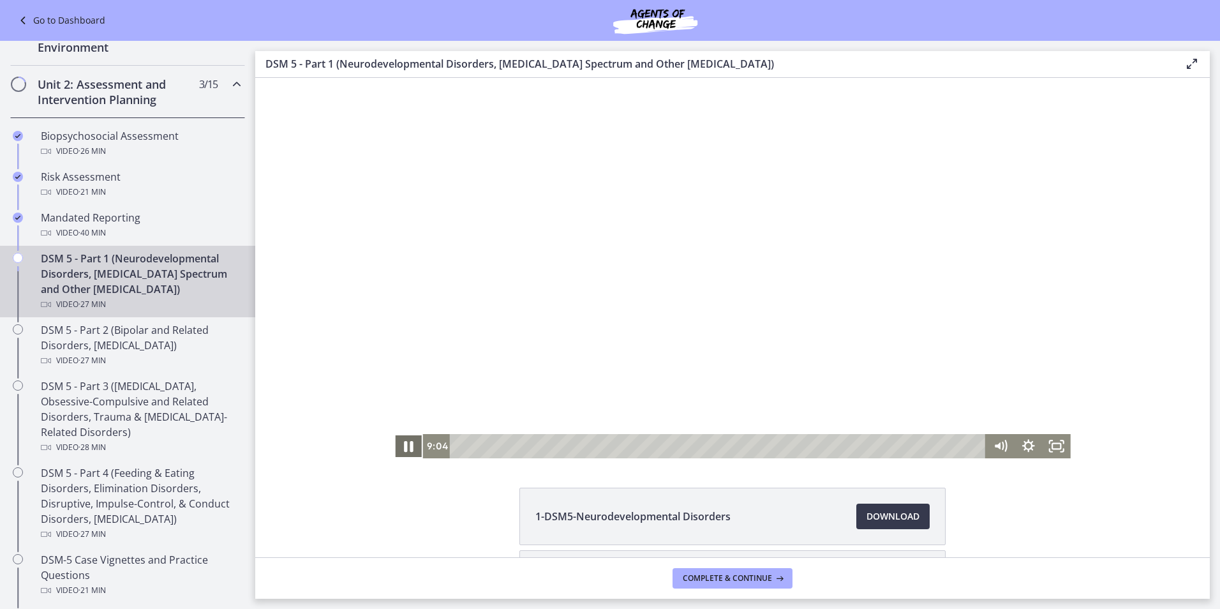
click at [401, 441] on icon "Pause" at bounding box center [409, 445] width 34 height 29
click at [619, 445] on div "8:39" at bounding box center [719, 446] width 519 height 24
click at [611, 446] on div "8:15" at bounding box center [719, 446] width 519 height 24
click at [406, 447] on icon "Play Video" at bounding box center [410, 446] width 9 height 12
click at [403, 447] on icon "Pause" at bounding box center [409, 445] width 34 height 29
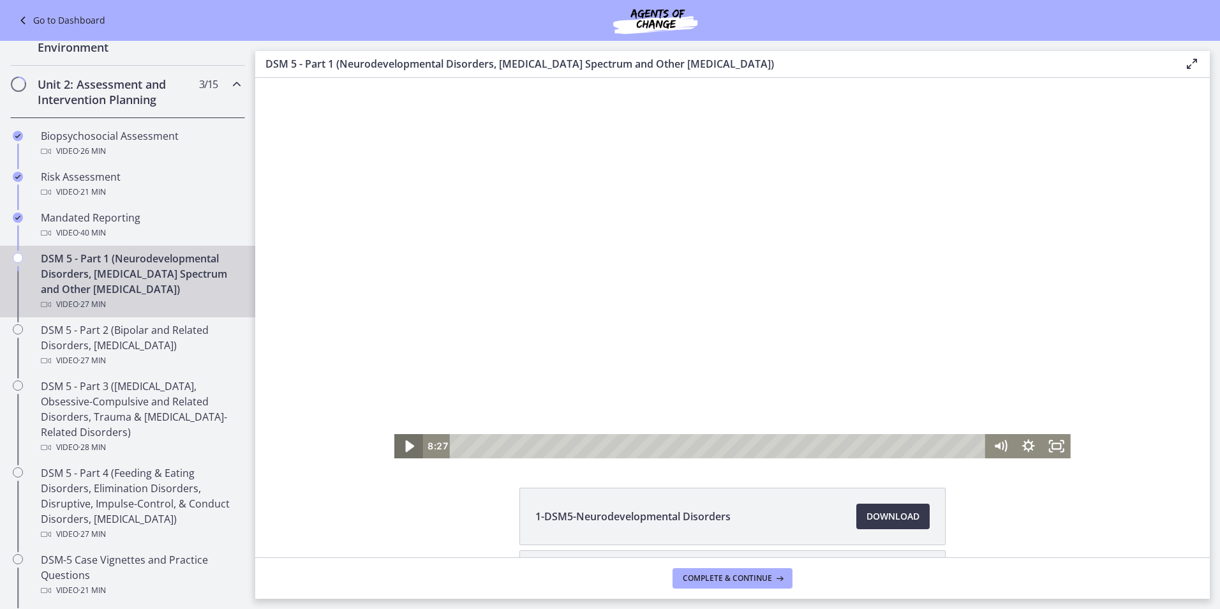
click at [406, 447] on icon "Play Video" at bounding box center [410, 446] width 9 height 12
click at [403, 447] on icon "Pause" at bounding box center [408, 446] width 28 height 24
click at [406, 447] on icon "Play Video" at bounding box center [409, 446] width 7 height 10
click at [403, 447] on icon "Pause" at bounding box center [408, 446] width 28 height 24
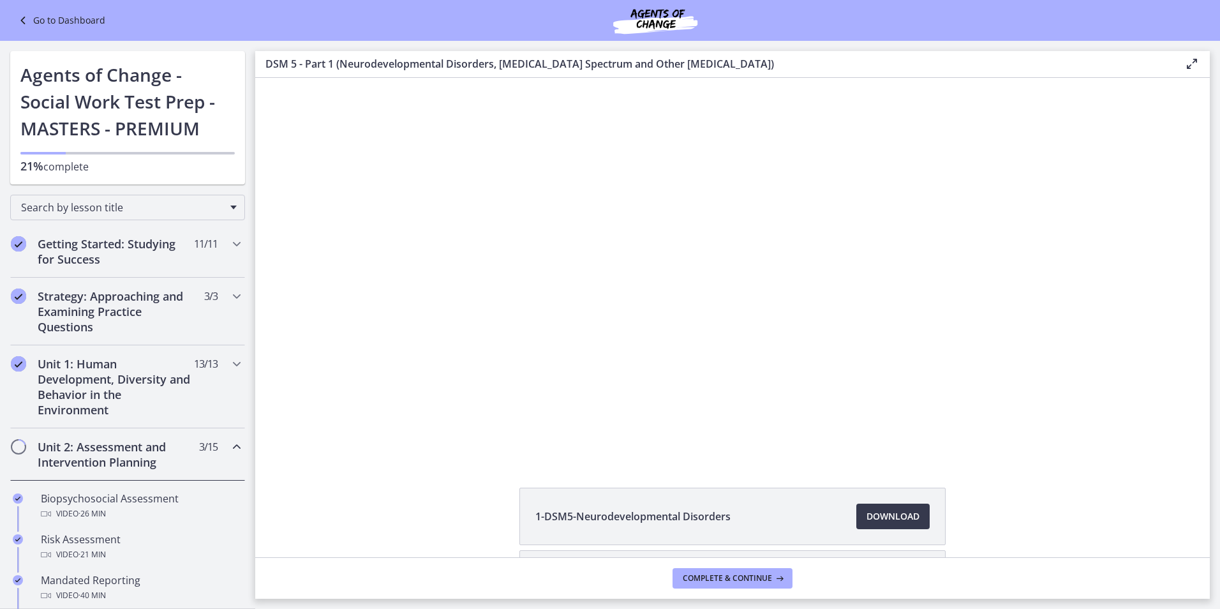
scroll to position [363, 0]
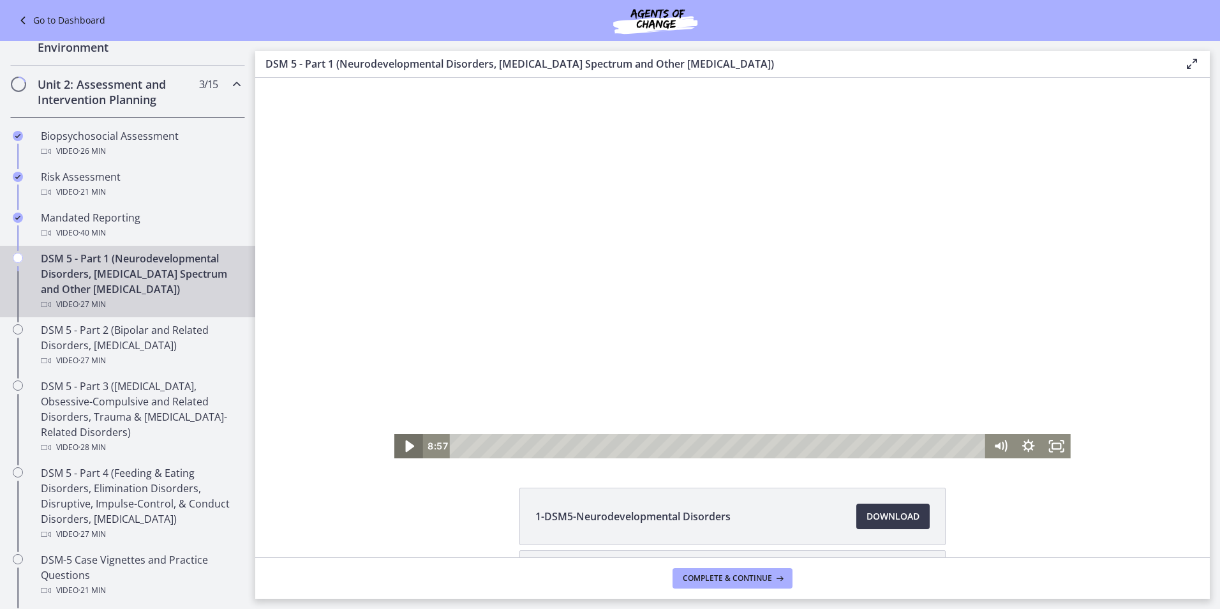
click at [406, 447] on icon "Play Video" at bounding box center [410, 446] width 9 height 12
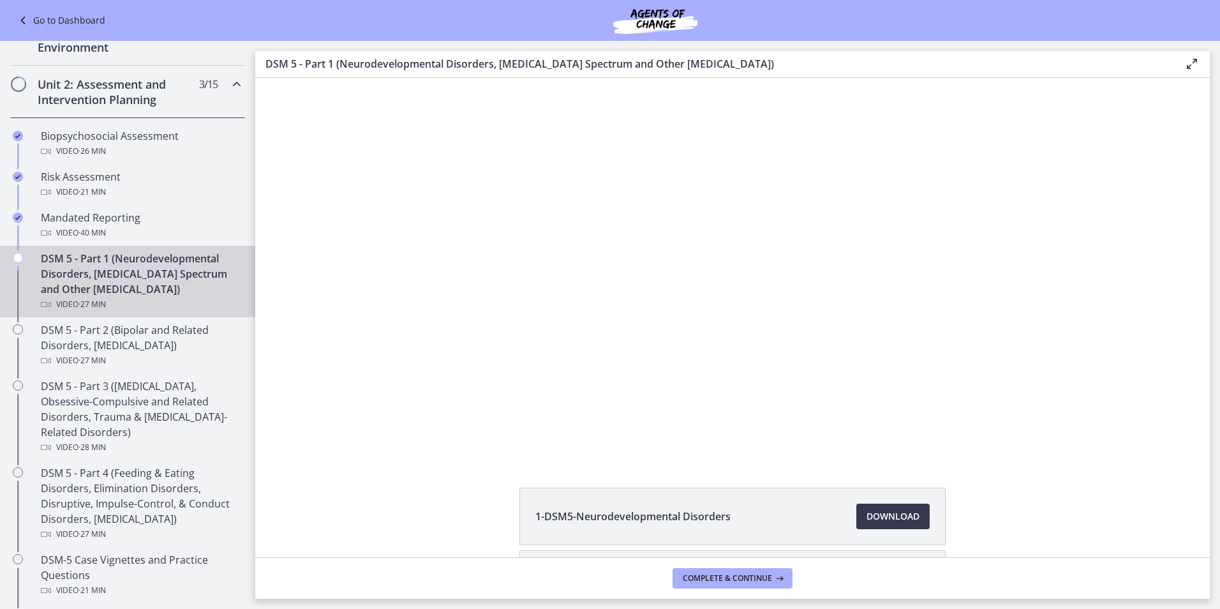
click at [355, 364] on div "The video is loading... Click for sound @keyframes VOLUME_SMALL_WAVE_FLASH { 0%…" at bounding box center [732, 268] width 955 height 380
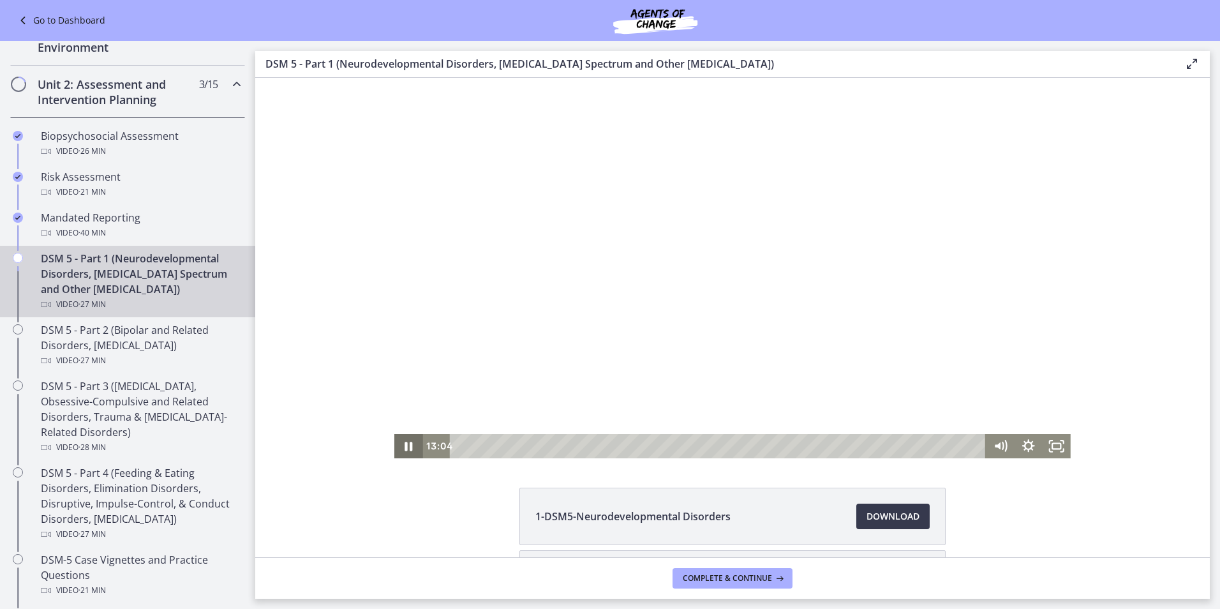
click at [404, 446] on icon "Pause" at bounding box center [408, 446] width 28 height 24
click at [406, 446] on icon "Play Video" at bounding box center [409, 446] width 7 height 10
click at [404, 446] on icon "Pause" at bounding box center [408, 446] width 28 height 24
click at [406, 446] on icon "Play Video" at bounding box center [409, 446] width 7 height 10
click at [404, 446] on icon "Pause" at bounding box center [408, 446] width 28 height 24
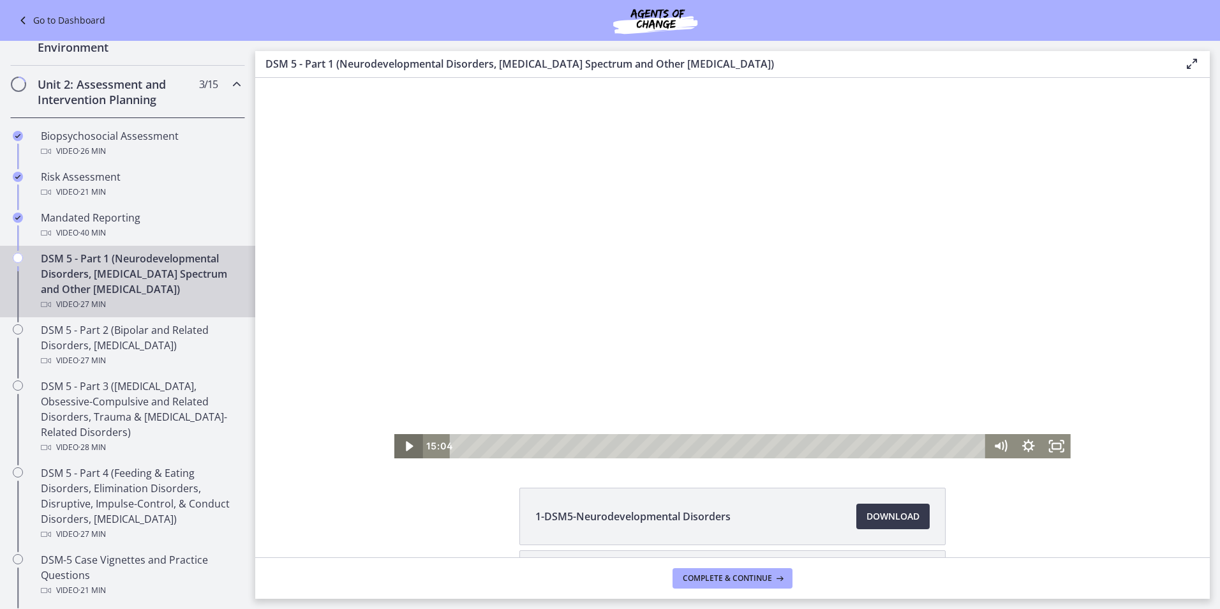
click at [406, 446] on icon "Play Video" at bounding box center [409, 446] width 7 height 10
click at [406, 446] on icon "Pause" at bounding box center [408, 446] width 28 height 24
click at [406, 446] on icon "Play Video" at bounding box center [410, 446] width 9 height 12
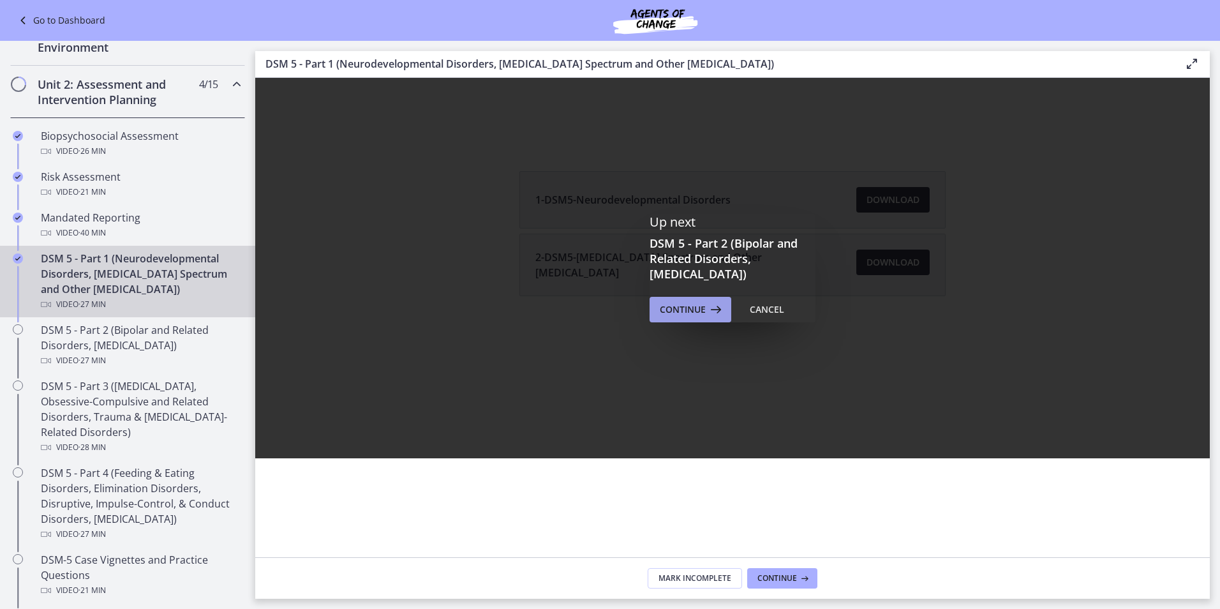
click at [684, 310] on span "Continue" at bounding box center [683, 309] width 46 height 15
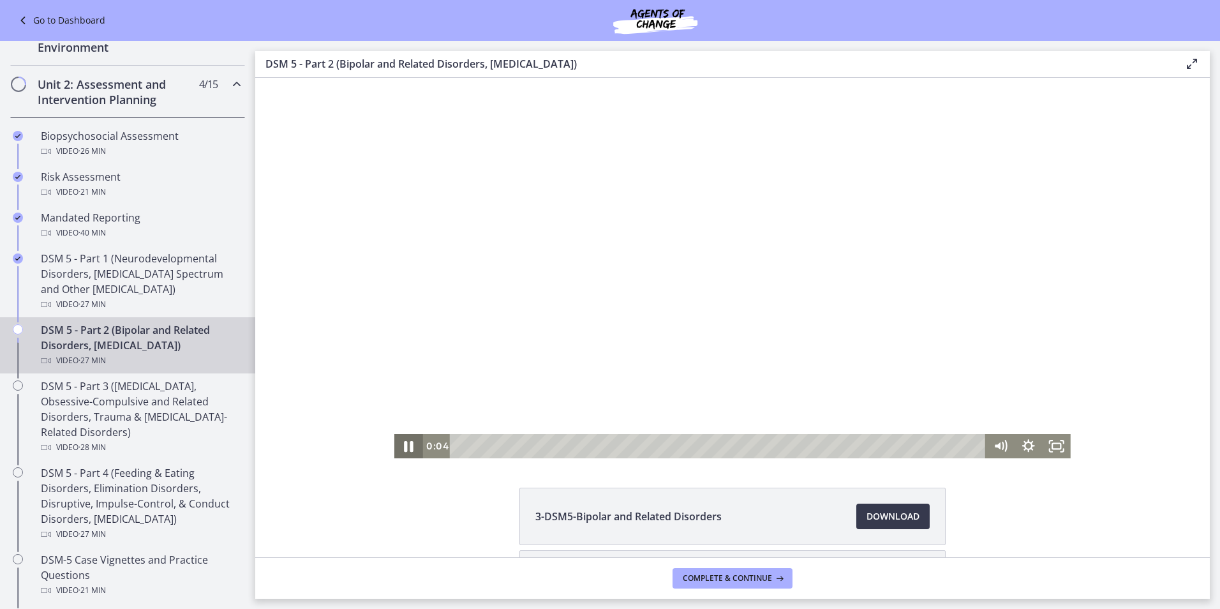
click at [405, 447] on icon "Pause" at bounding box center [410, 446] width 10 height 11
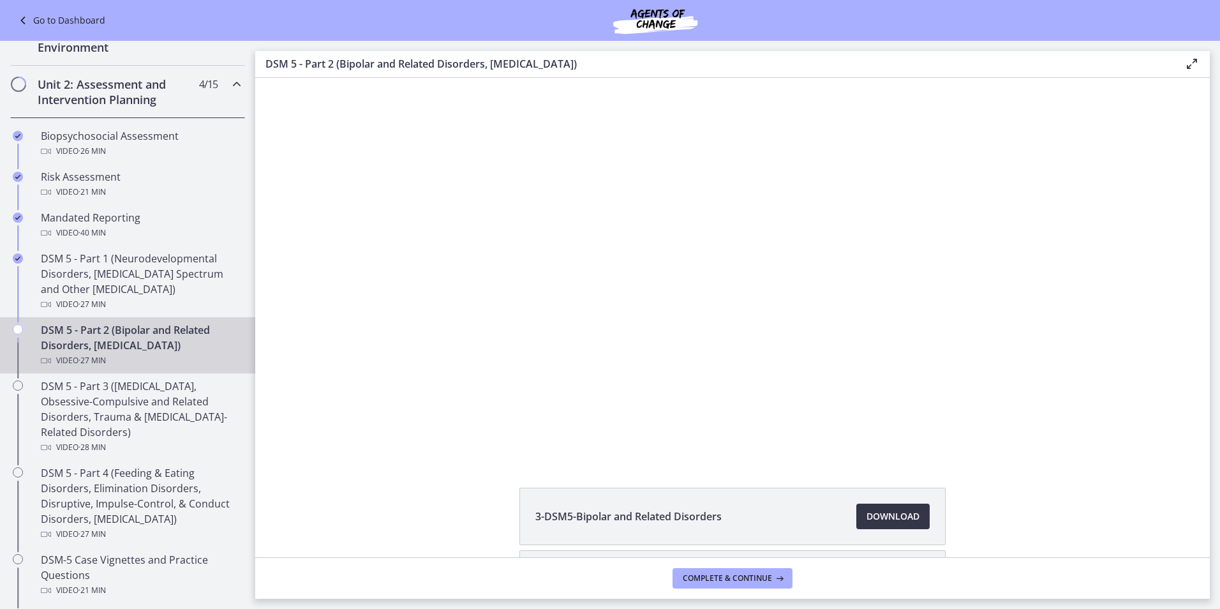
click at [868, 516] on span "Download Opens in a new window" at bounding box center [893, 516] width 53 height 15
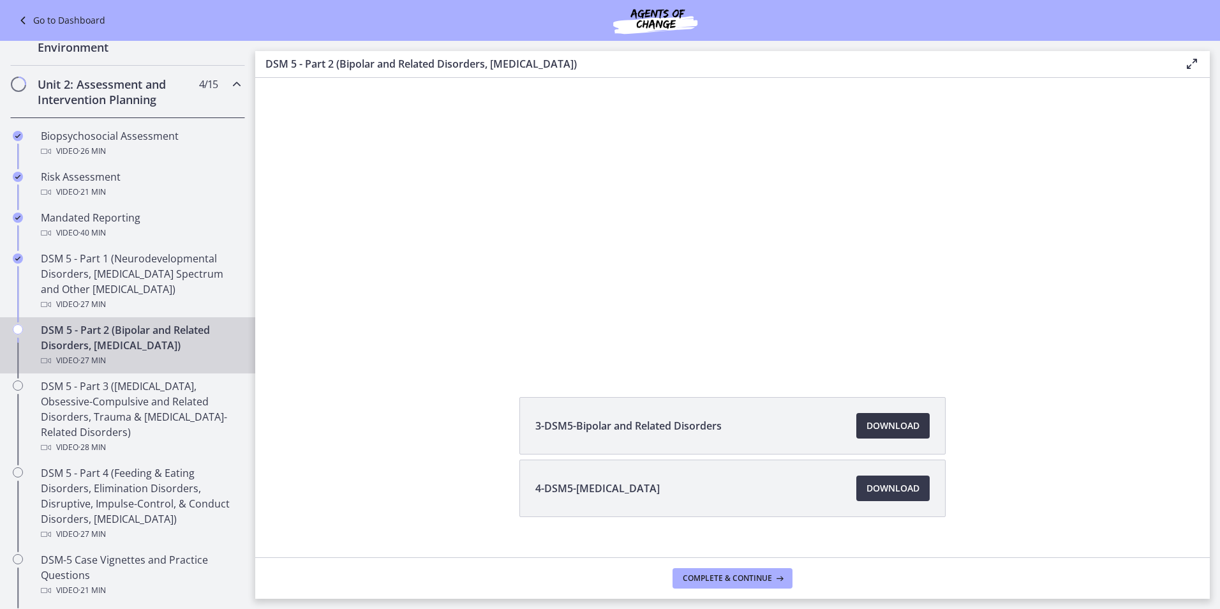
scroll to position [112, 0]
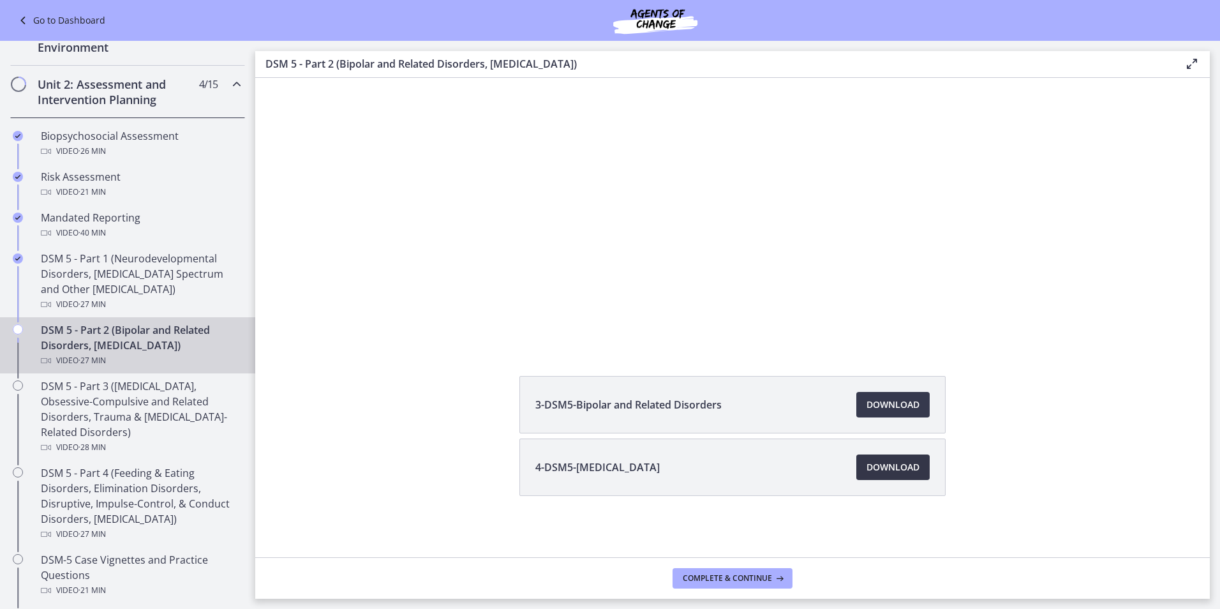
click at [875, 461] on span "Download Opens in a new window" at bounding box center [893, 467] width 53 height 15
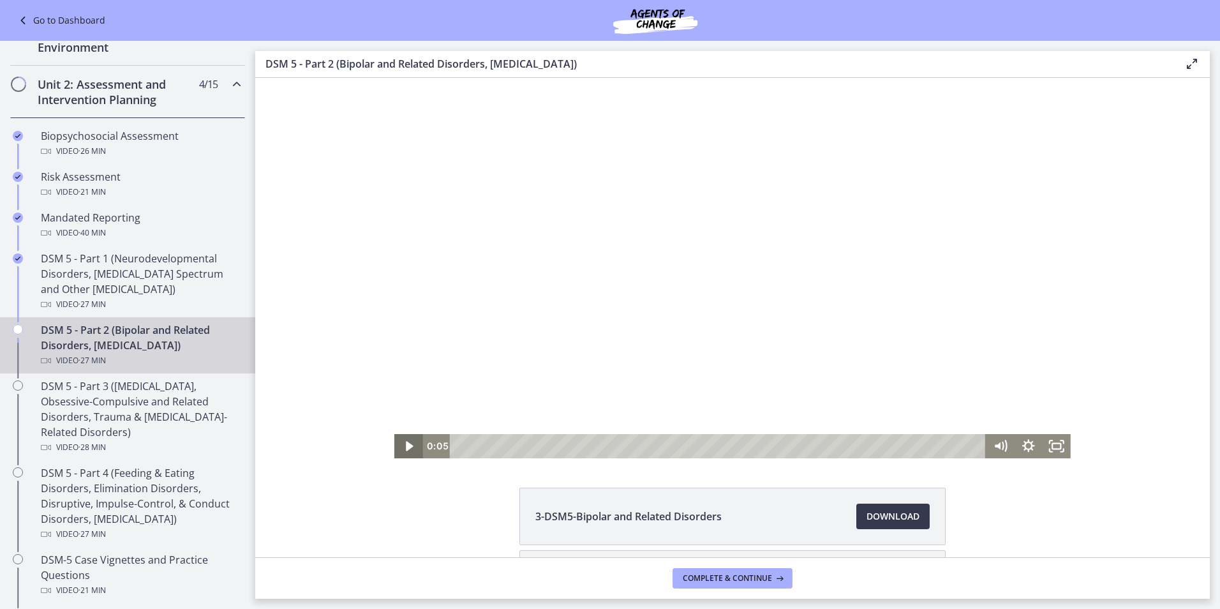
click at [406, 451] on icon "Play Video" at bounding box center [409, 446] width 7 height 10
click at [405, 451] on icon "Pause" at bounding box center [409, 446] width 8 height 9
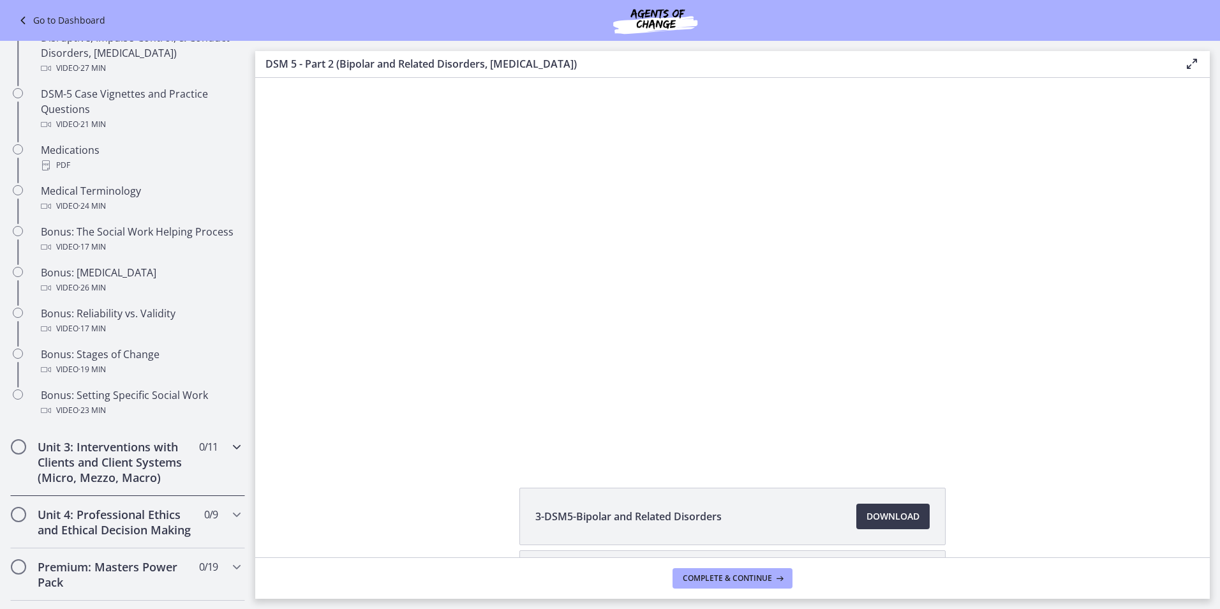
scroll to position [834, 0]
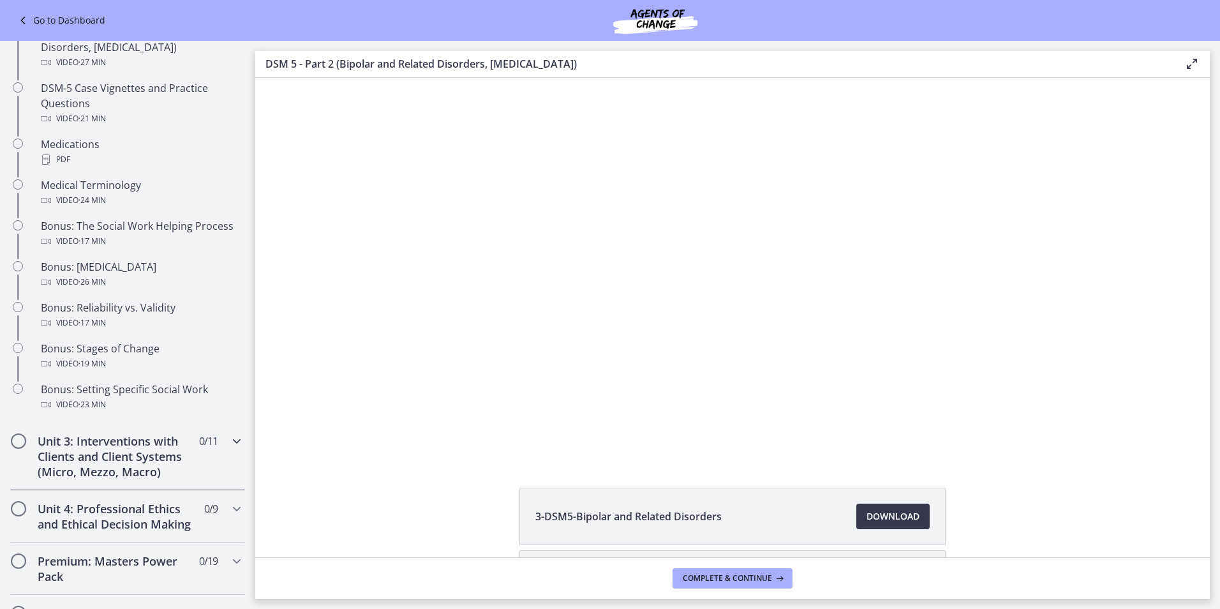
click at [229, 444] on icon "Chapters" at bounding box center [236, 440] width 15 height 15
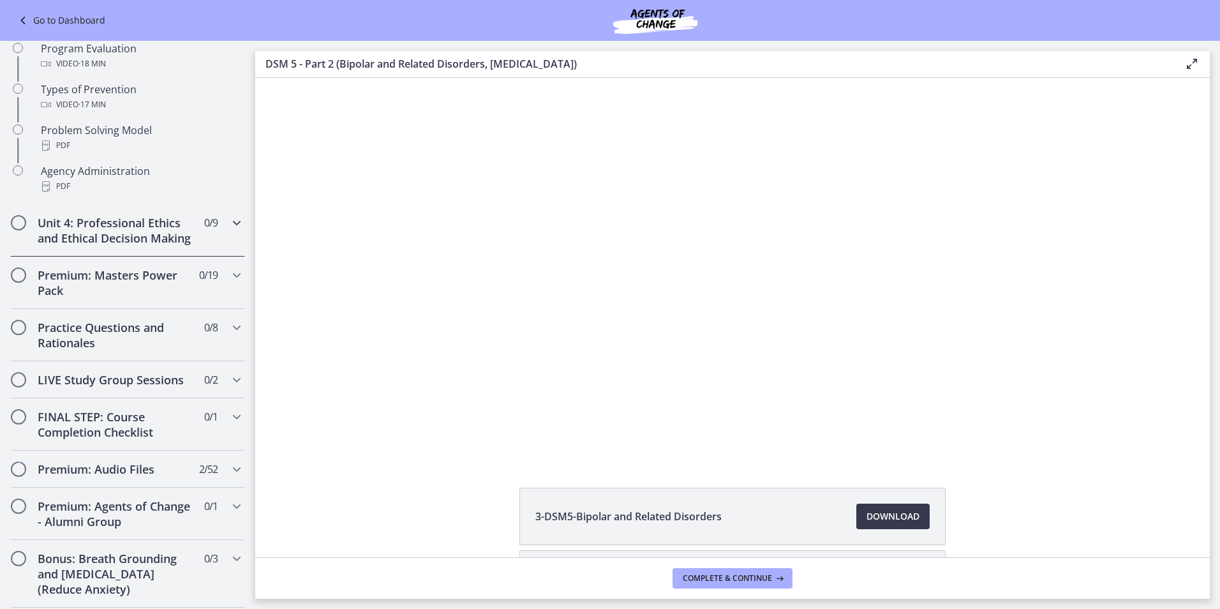
click at [158, 257] on div "Unit 4: Professional Ethics and Ethical Decision Making 0 / 9 Completed" at bounding box center [127, 230] width 235 height 52
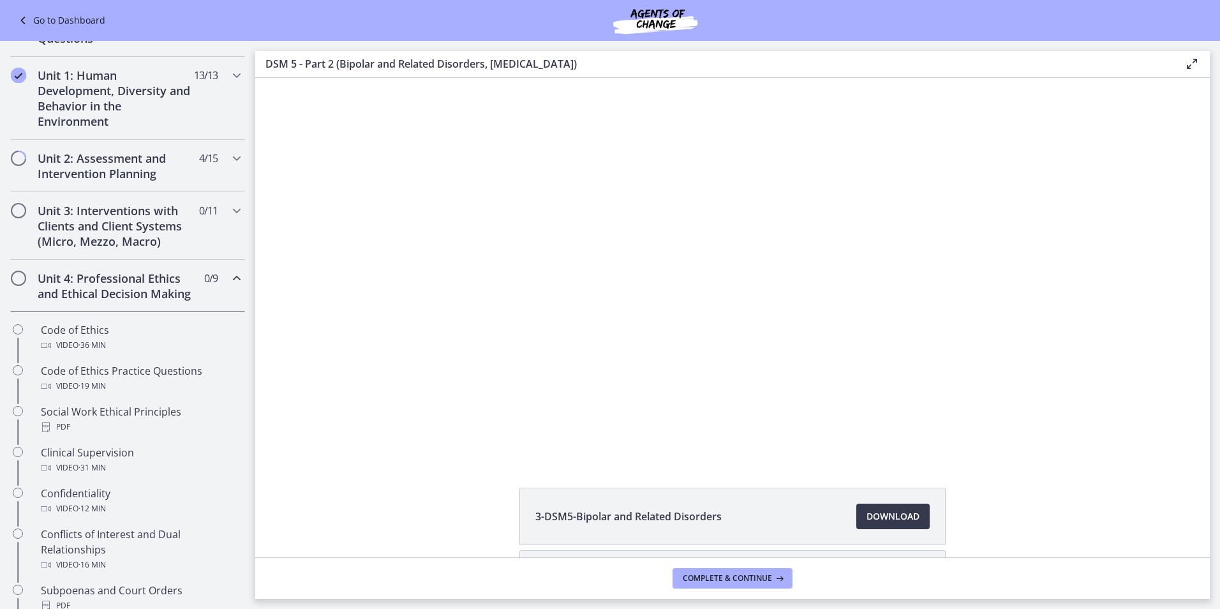
scroll to position [287, 0]
click at [232, 209] on icon "Chapters" at bounding box center [236, 212] width 15 height 15
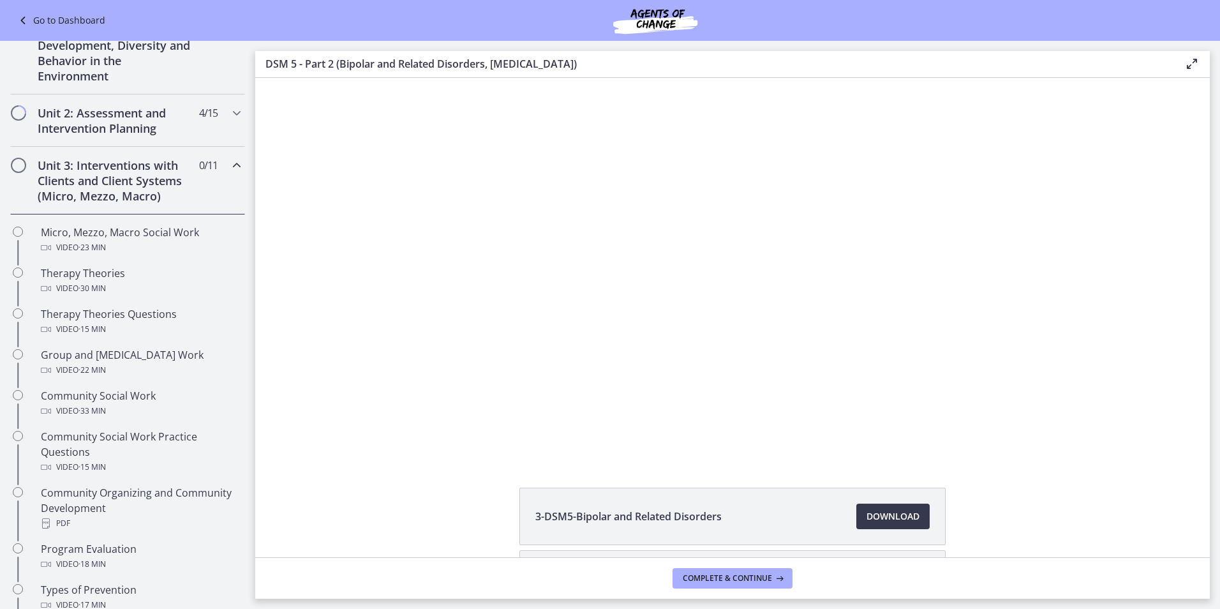
scroll to position [333, 0]
click at [230, 165] on icon "Chapters" at bounding box center [236, 165] width 15 height 15
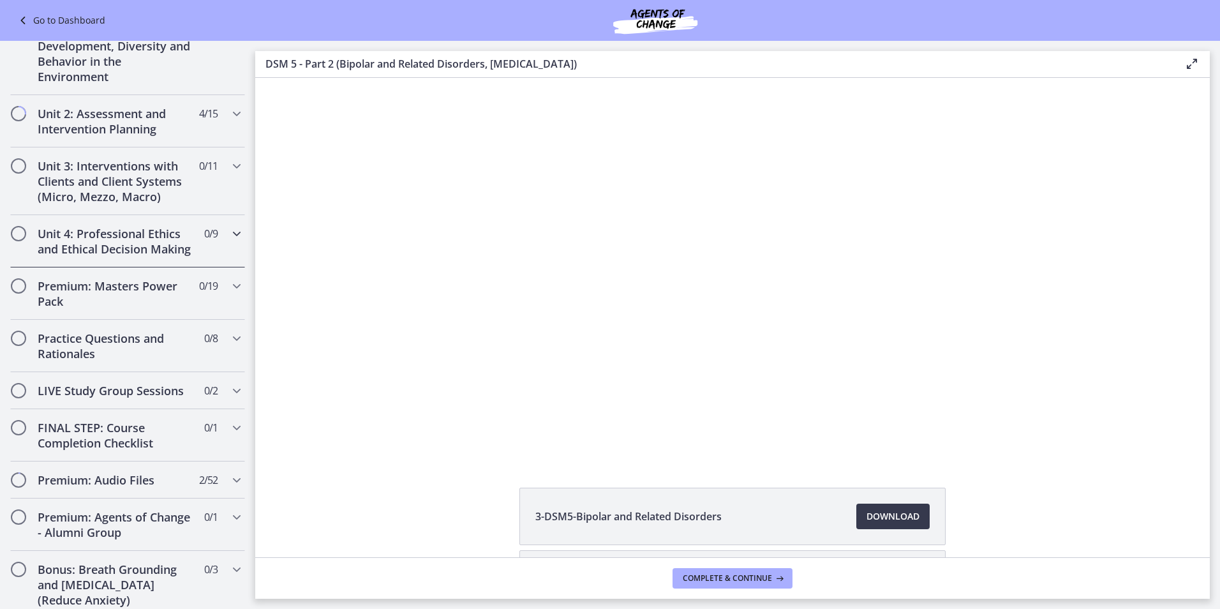
click at [229, 232] on icon "Chapters" at bounding box center [236, 233] width 15 height 15
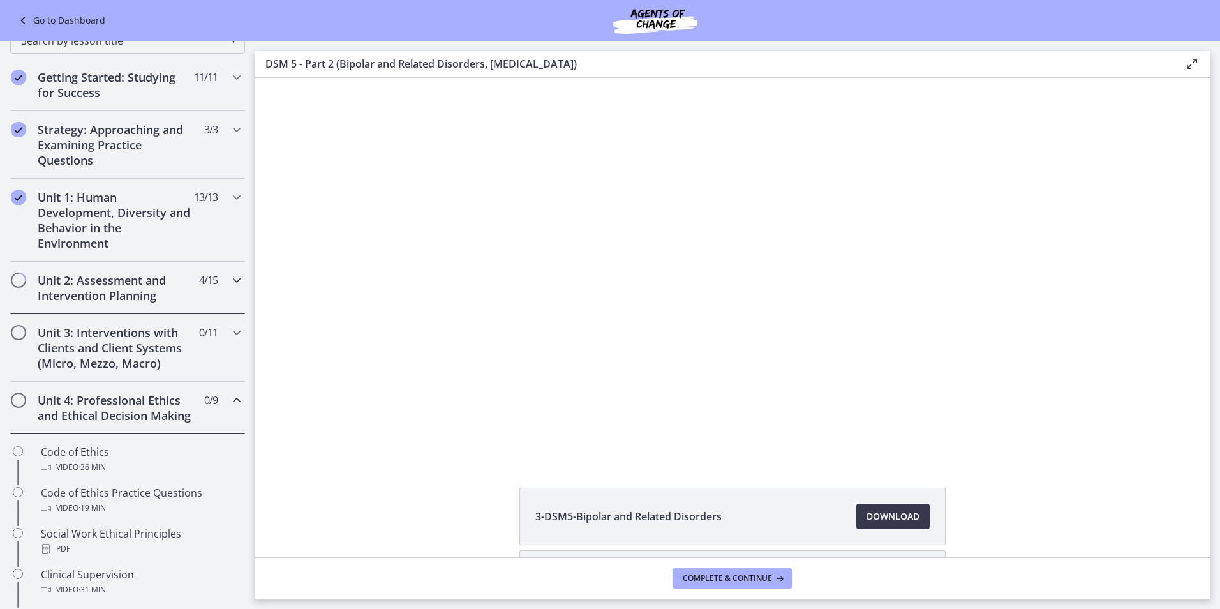
scroll to position [175, 0]
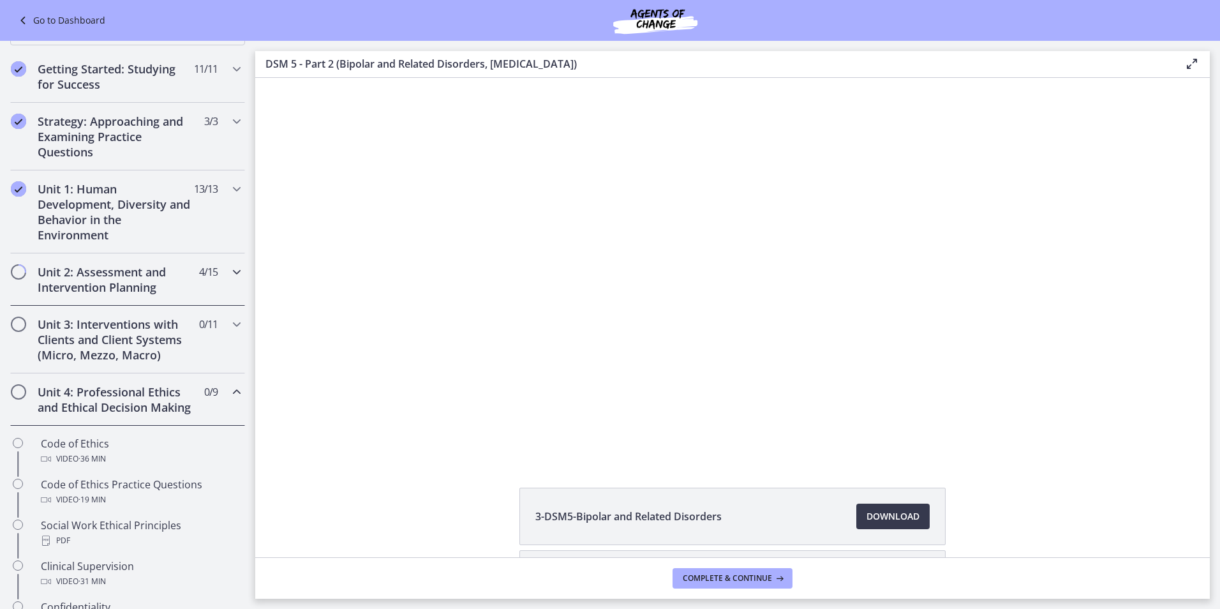
click at [229, 273] on icon "Chapters" at bounding box center [236, 271] width 15 height 15
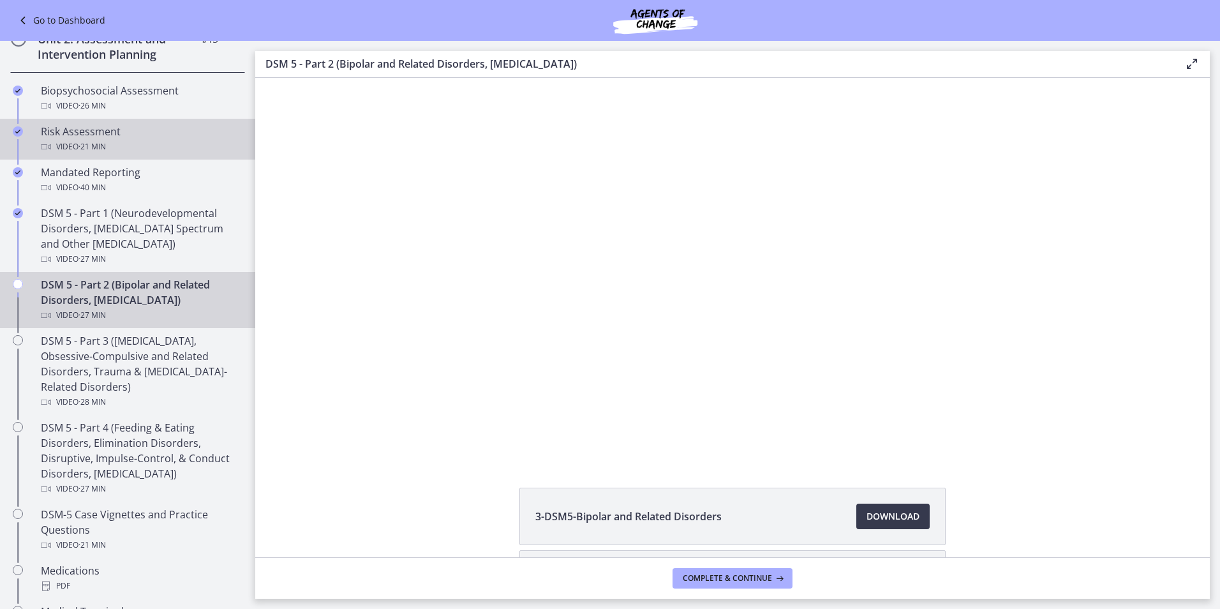
scroll to position [414, 0]
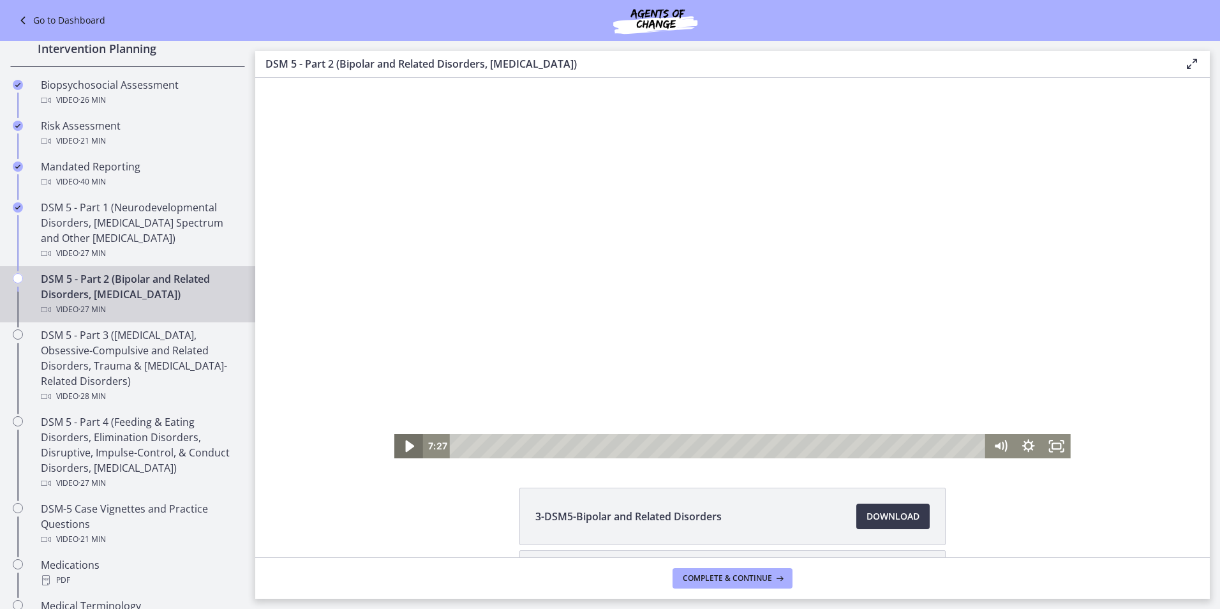
click at [403, 452] on icon "Play Video" at bounding box center [410, 445] width 34 height 29
click at [403, 452] on icon "Pause" at bounding box center [408, 446] width 28 height 24
click at [403, 452] on icon "Play Video" at bounding box center [410, 445] width 34 height 29
click at [403, 452] on icon "Pause" at bounding box center [408, 446] width 28 height 24
click at [403, 452] on icon "Play Video" at bounding box center [410, 446] width 28 height 24
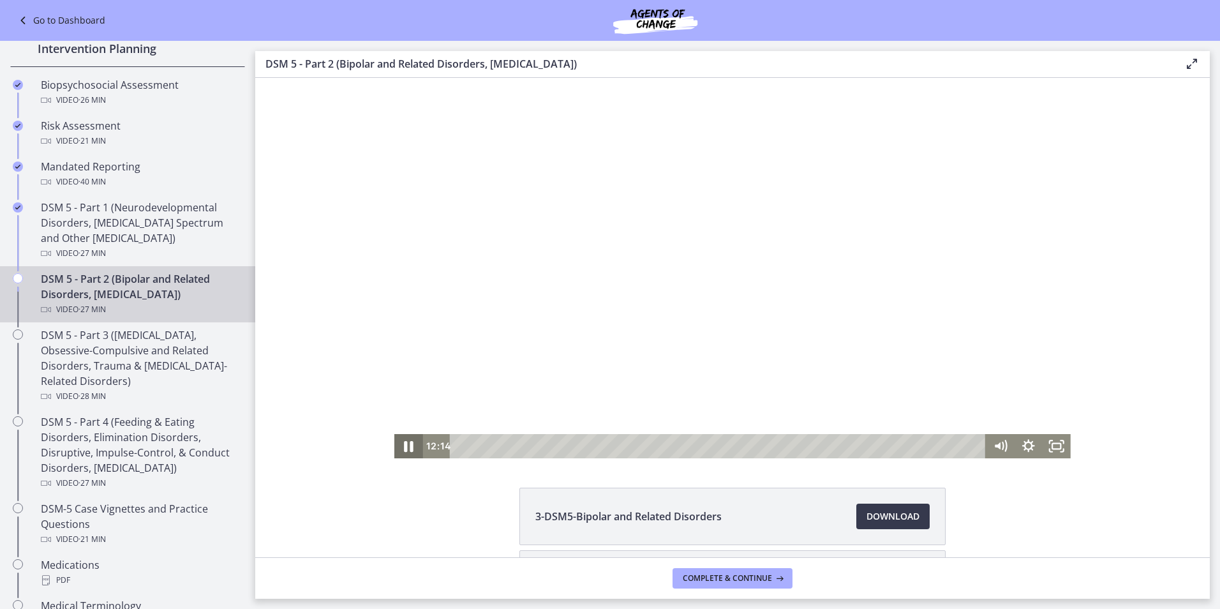
click at [405, 445] on icon "Pause" at bounding box center [409, 445] width 34 height 29
